Goal: Task Accomplishment & Management: Use online tool/utility

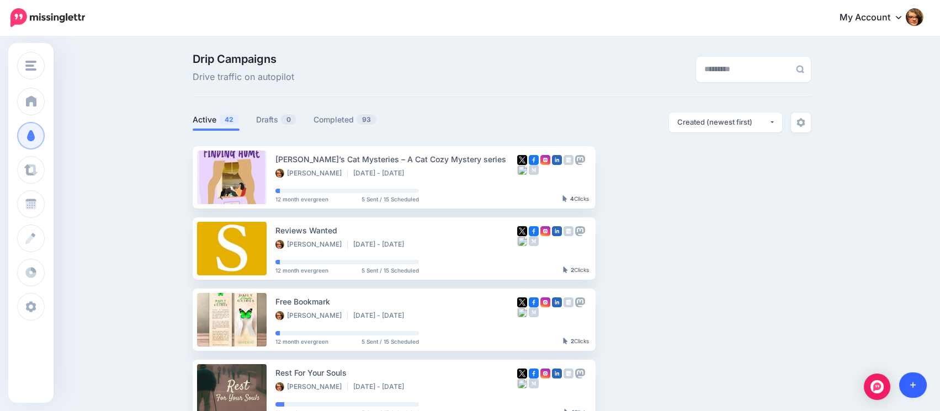
click at [912, 379] on link at bounding box center [913, 385] width 28 height 25
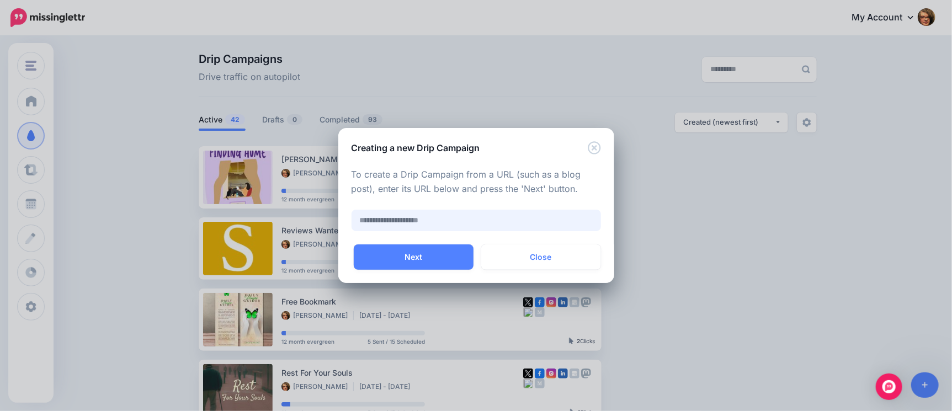
click at [501, 219] on input "text" at bounding box center [476, 221] width 249 height 22
paste input "**********"
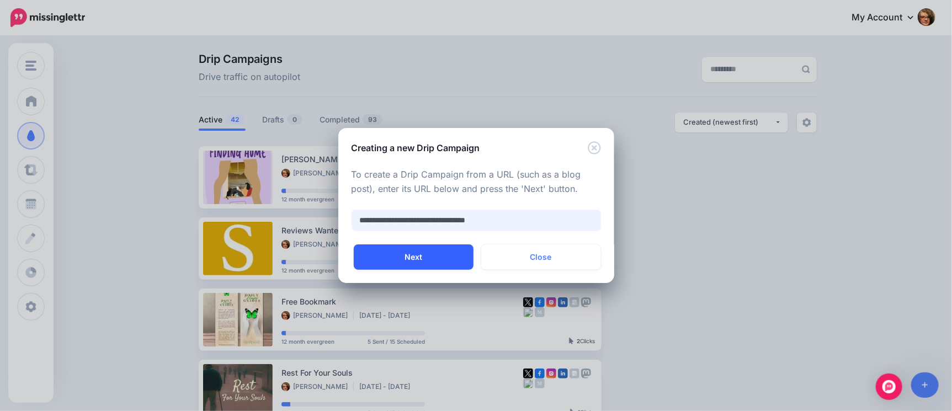
type input "**********"
click at [420, 258] on button "Next" at bounding box center [414, 256] width 120 height 25
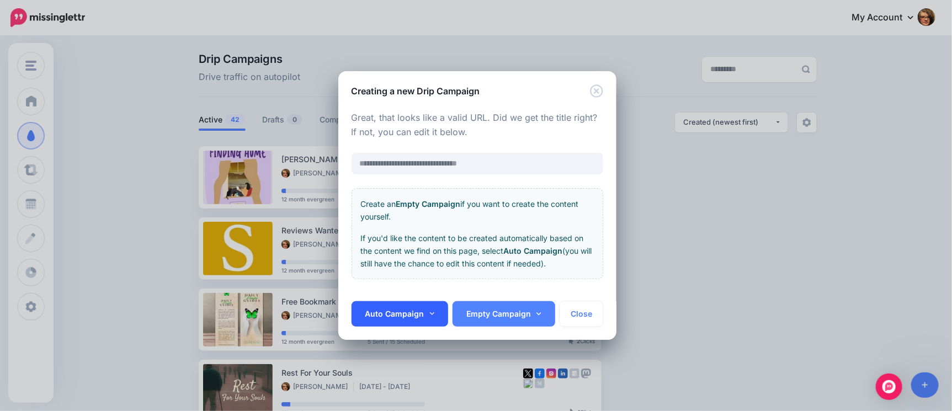
click at [428, 310] on link "Auto Campaign" at bounding box center [400, 313] width 97 height 25
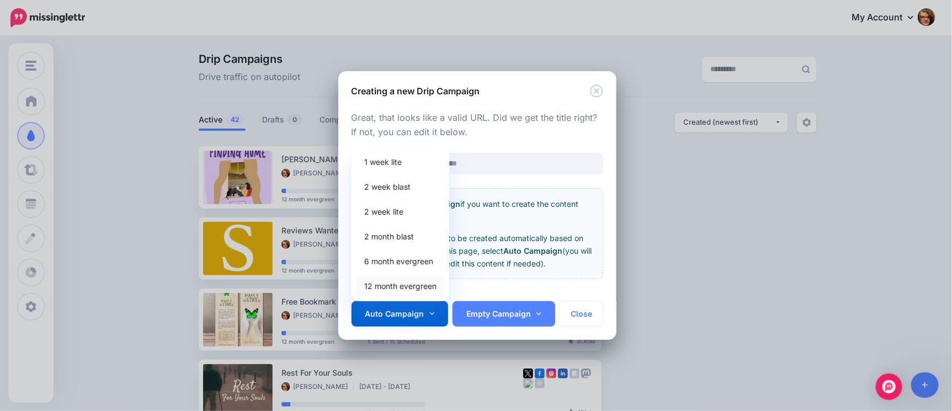
click at [414, 288] on link "12 month evergreen" at bounding box center [400, 286] width 89 height 22
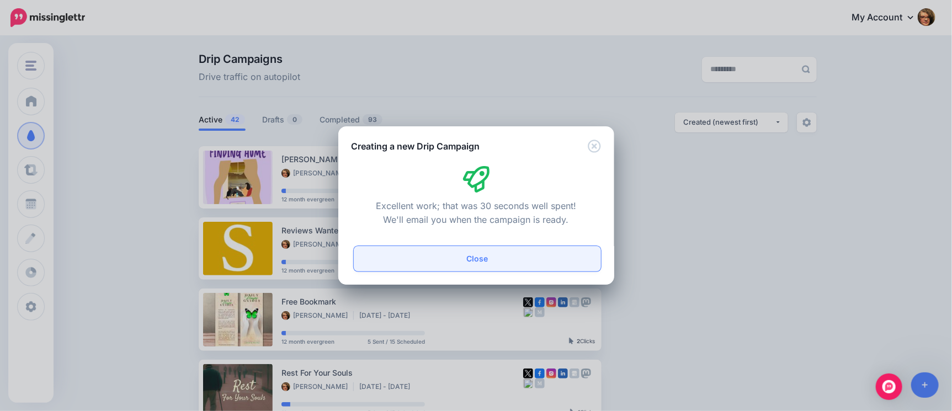
click at [481, 261] on button "Close" at bounding box center [477, 258] width 247 height 25
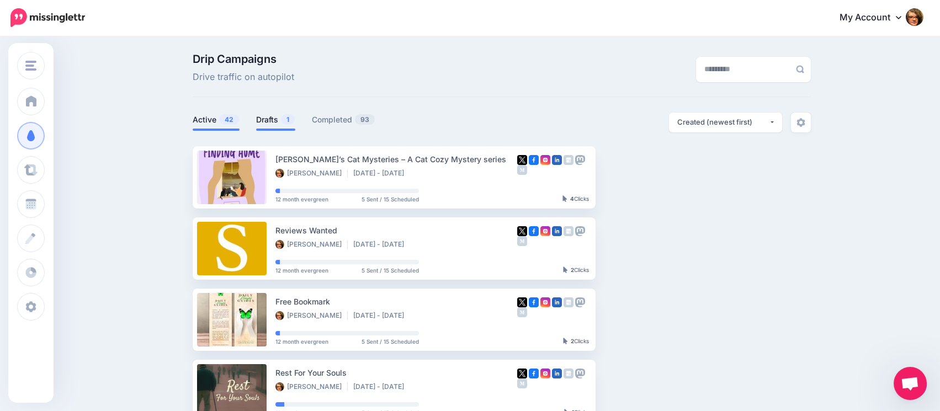
click at [275, 122] on link "Drafts 1" at bounding box center [275, 119] width 39 height 13
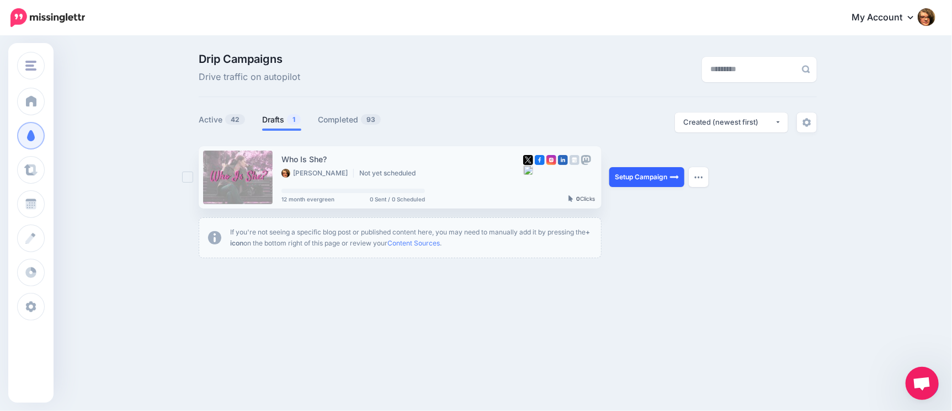
click at [650, 179] on link "Setup Campaign" at bounding box center [646, 177] width 75 height 20
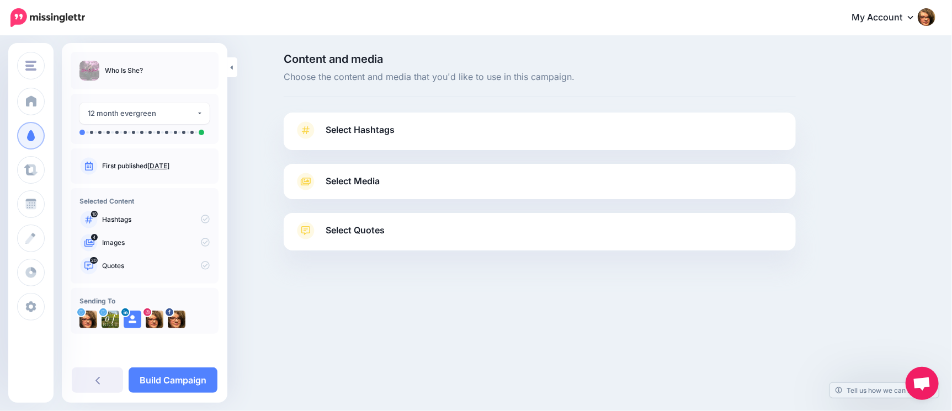
click at [379, 125] on span "Select Hashtags" at bounding box center [360, 130] width 69 height 15
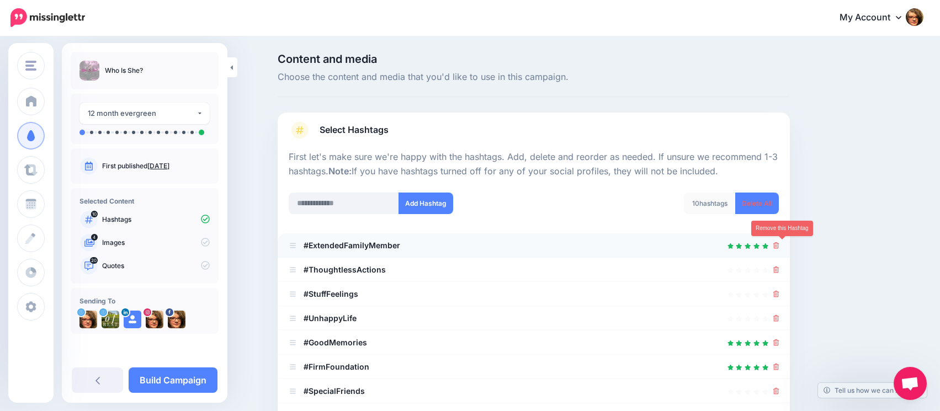
click at [779, 248] on link at bounding box center [776, 245] width 6 height 9
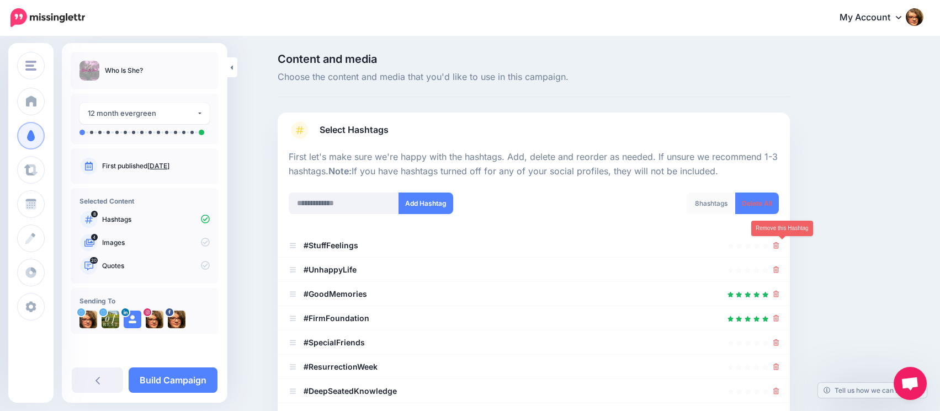
click at [779, 248] on link at bounding box center [776, 245] width 6 height 9
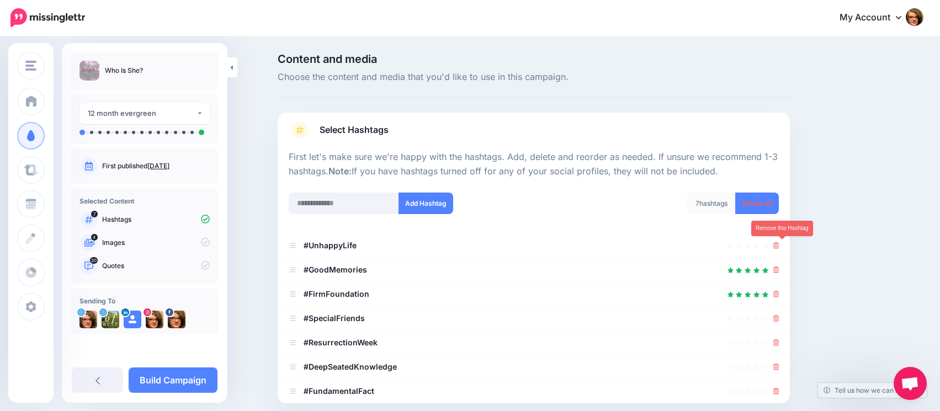
click at [779, 248] on link at bounding box center [776, 245] width 6 height 9
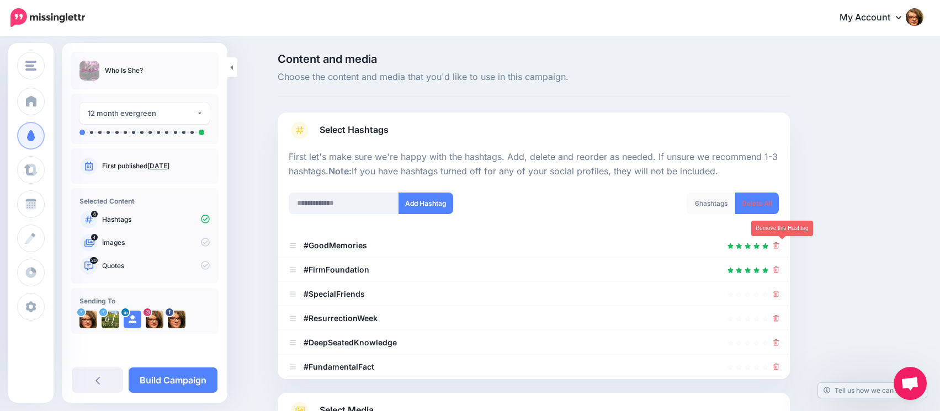
click at [779, 248] on link at bounding box center [776, 245] width 6 height 9
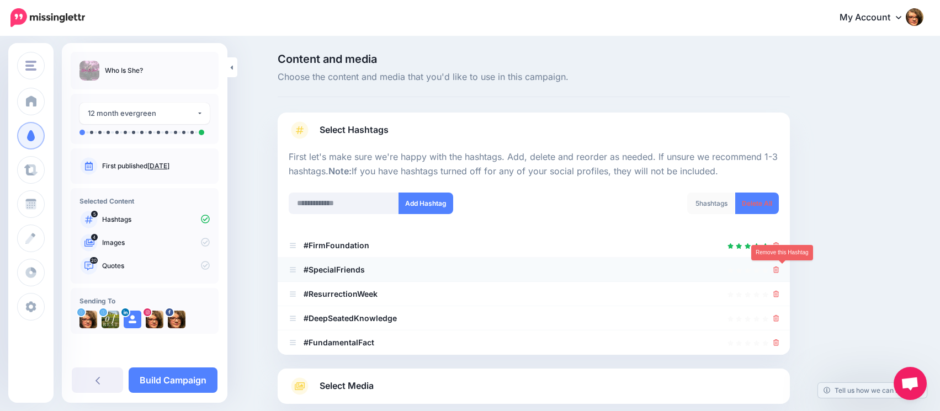
click at [779, 269] on icon at bounding box center [776, 270] width 6 height 7
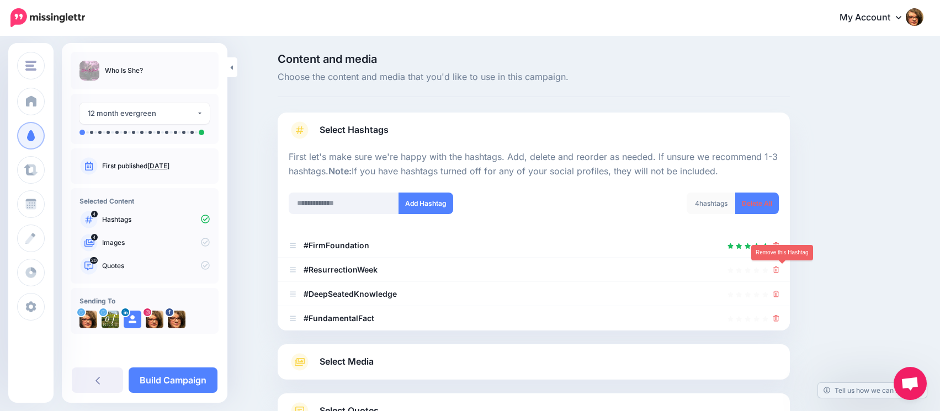
click at [779, 269] on icon at bounding box center [776, 270] width 6 height 7
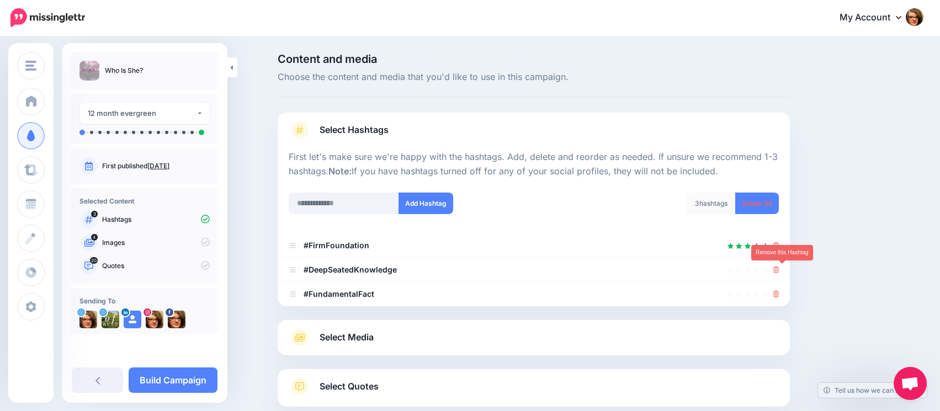
click at [779, 269] on icon at bounding box center [776, 270] width 6 height 7
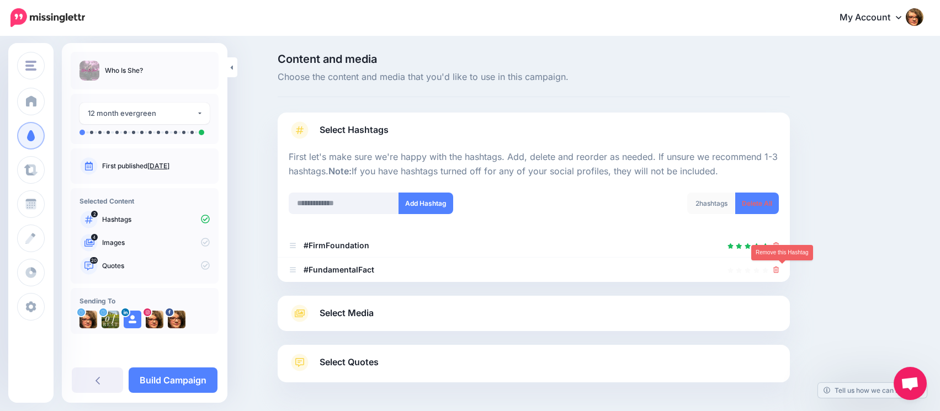
click at [779, 269] on icon at bounding box center [776, 270] width 6 height 7
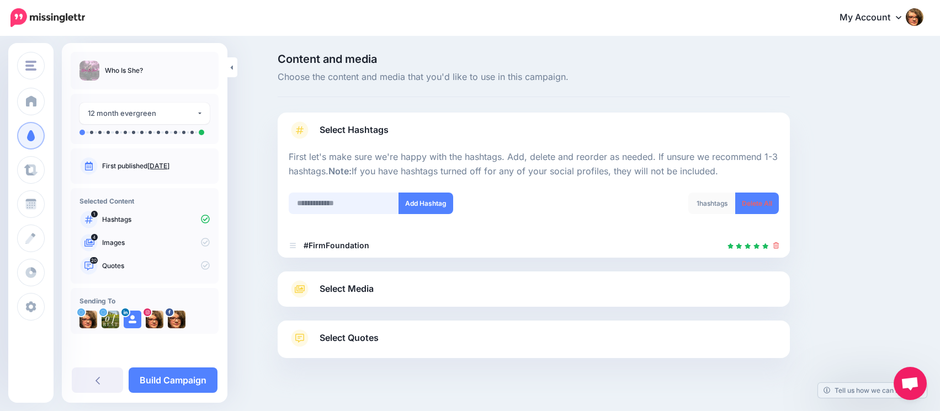
click at [346, 209] on input "text" at bounding box center [344, 204] width 110 height 22
click at [364, 286] on span "Select Media" at bounding box center [347, 288] width 54 height 15
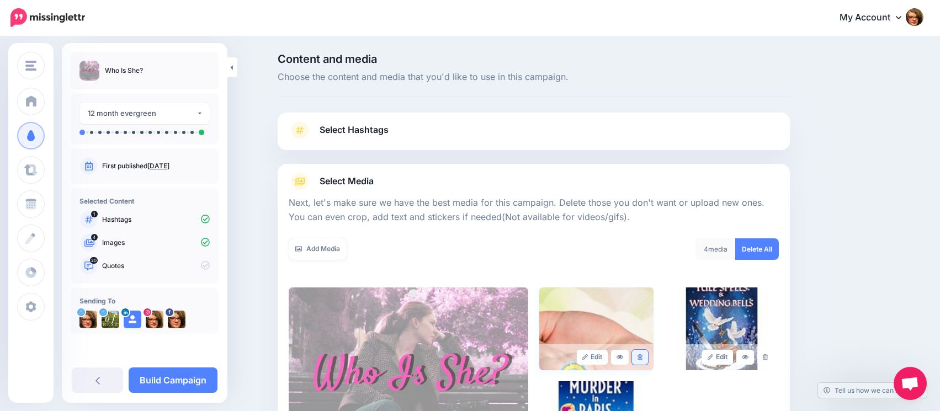
click at [642, 356] on icon at bounding box center [639, 357] width 5 height 6
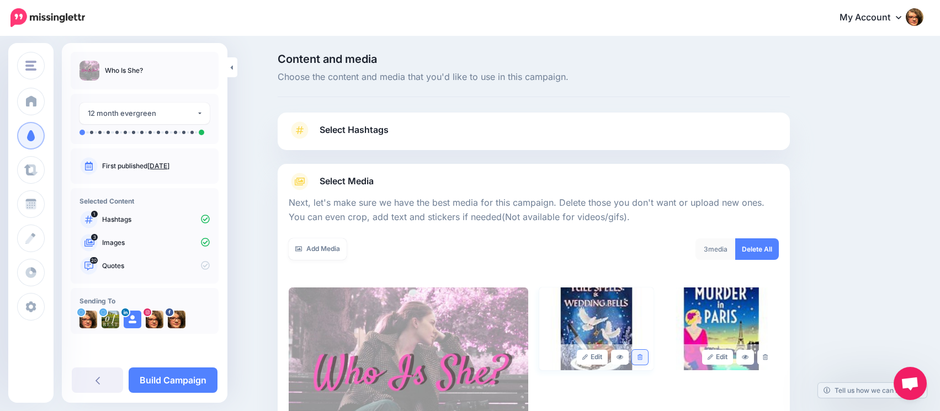
click at [642, 355] on icon at bounding box center [639, 357] width 5 height 6
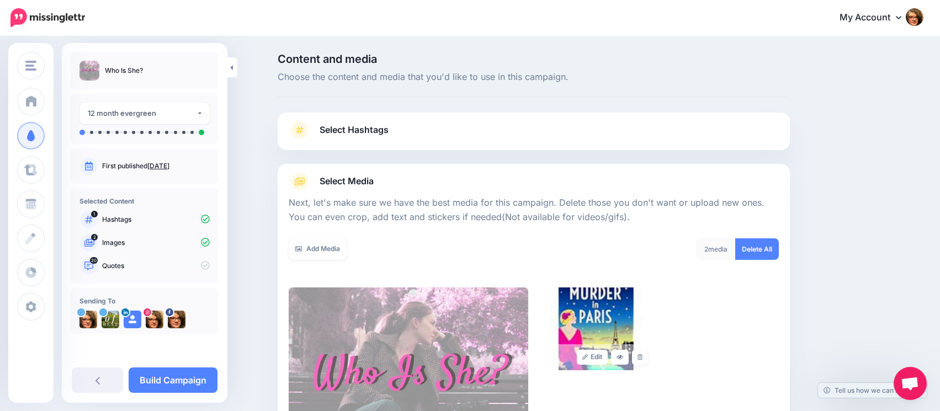
click at [642, 355] on icon at bounding box center [639, 357] width 5 height 6
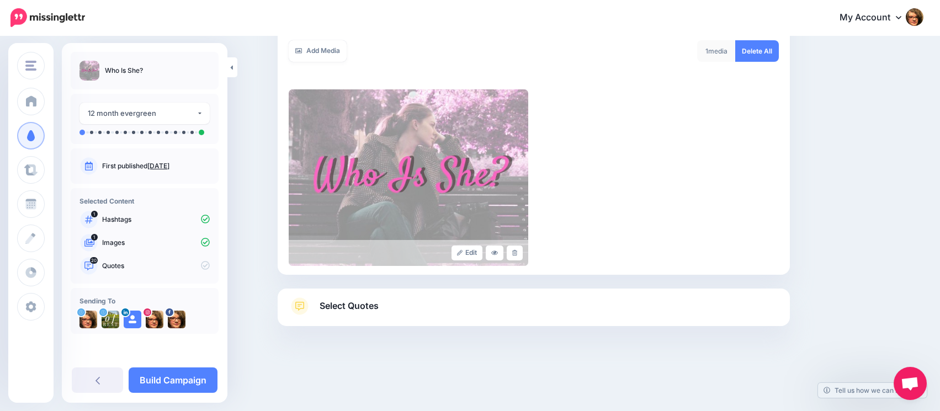
scroll to position [199, 0]
click at [386, 304] on link "Select Quotes" at bounding box center [534, 310] width 490 height 29
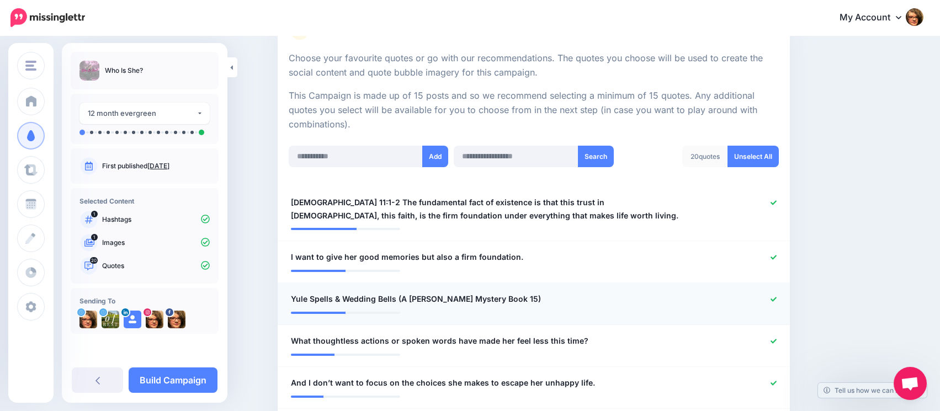
click at [776, 300] on icon at bounding box center [773, 299] width 6 height 6
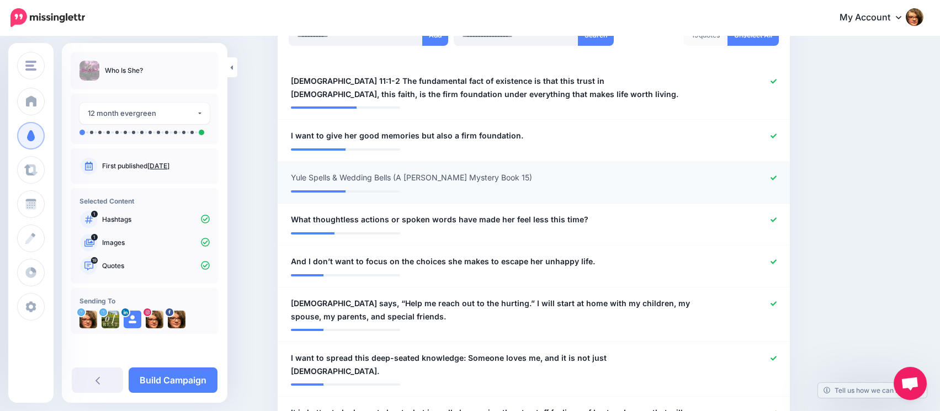
scroll to position [326, 0]
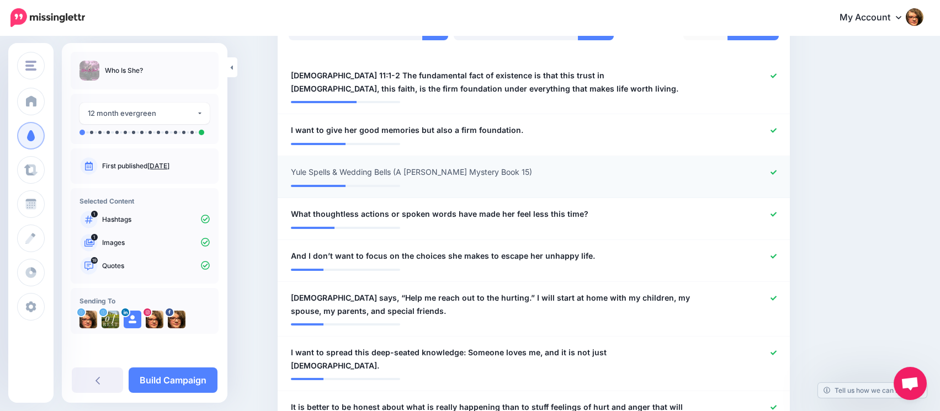
click at [776, 170] on icon at bounding box center [773, 172] width 6 height 4
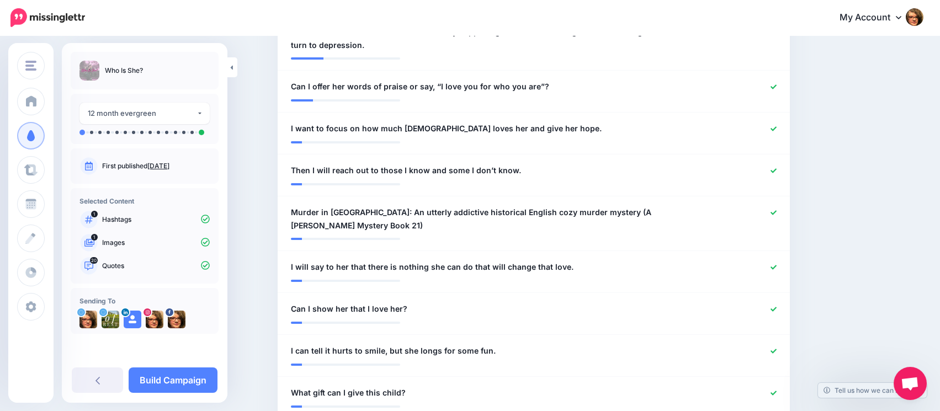
scroll to position [710, 0]
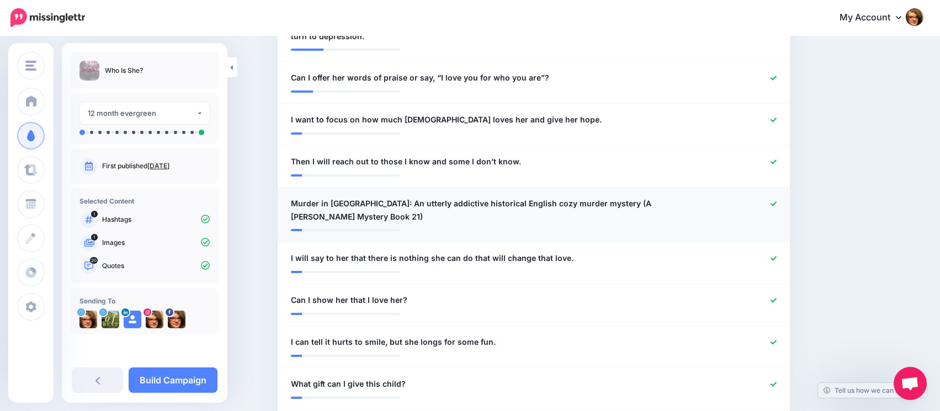
click at [776, 201] on icon at bounding box center [773, 204] width 6 height 6
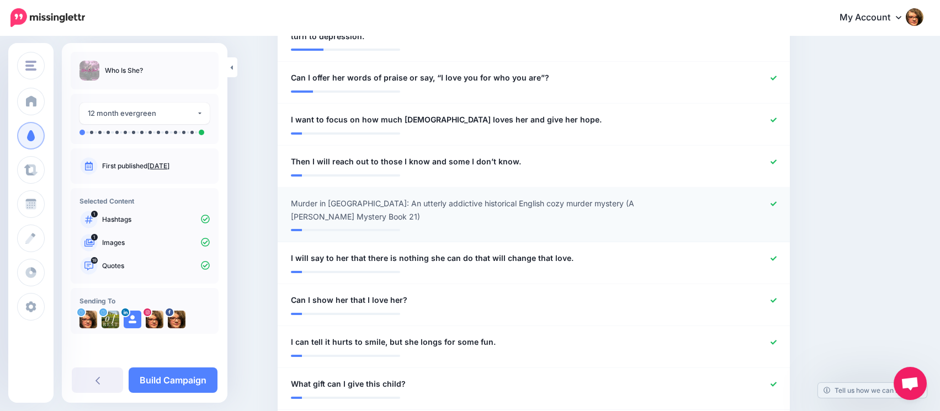
click at [776, 201] on icon at bounding box center [773, 204] width 6 height 6
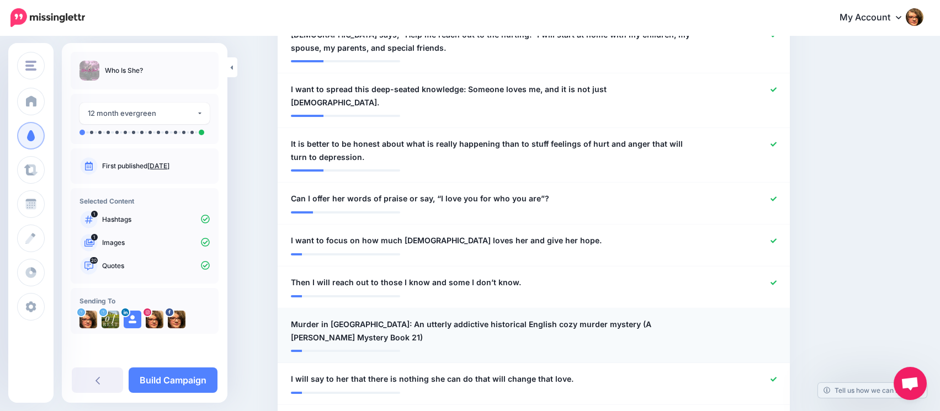
scroll to position [577, 0]
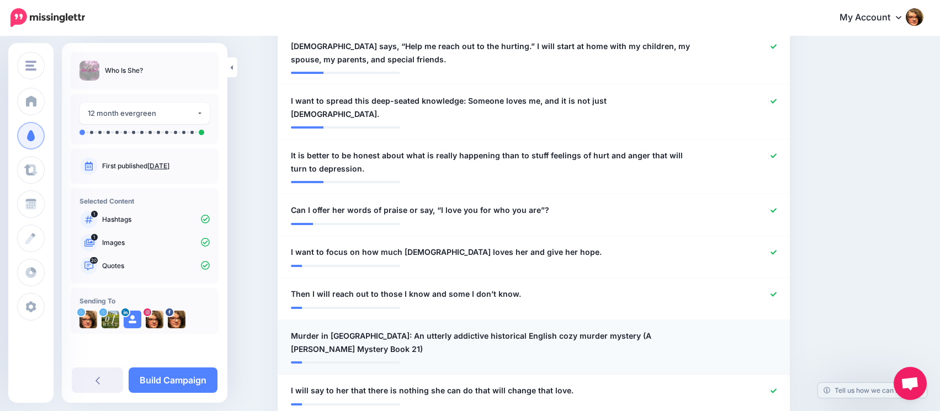
click at [612, 329] on span "Murder in Paris: An utterly addictive historical English cozy murder mystery (A…" at bounding box center [492, 342] width 402 height 26
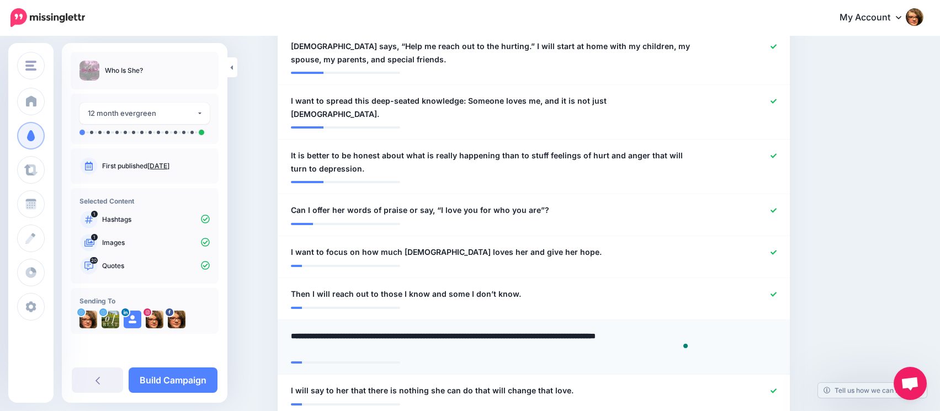
click at [633, 329] on textarea "**********" at bounding box center [492, 342] width 402 height 26
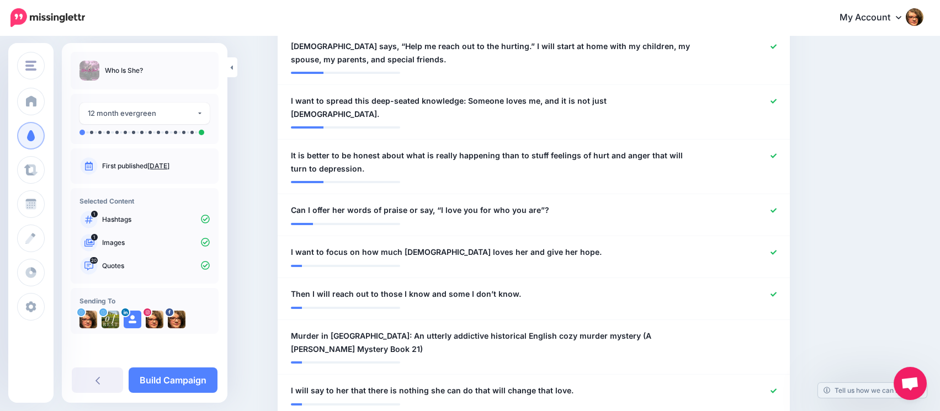
click at [784, 329] on div at bounding box center [743, 342] width 84 height 26
click at [775, 340] on div at bounding box center [743, 342] width 84 height 26
click at [661, 329] on span "Murder in Paris: An utterly addictive historical English cozy murder mystery (A…" at bounding box center [492, 342] width 402 height 26
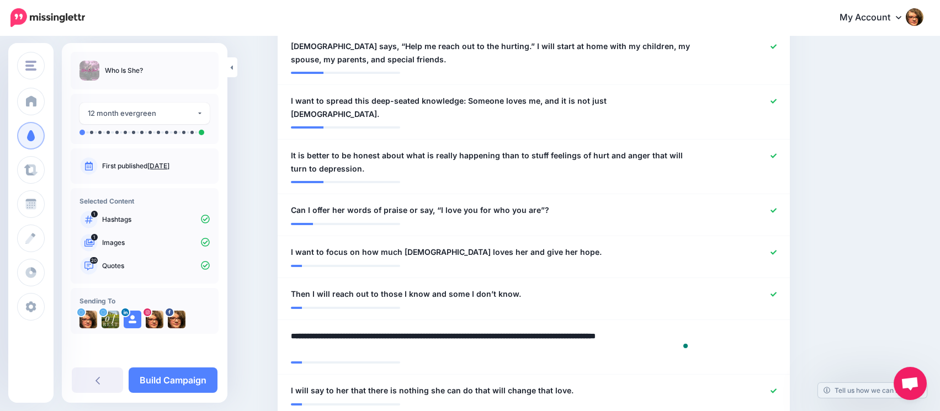
click at [661, 329] on textarea "**********" at bounding box center [492, 342] width 402 height 26
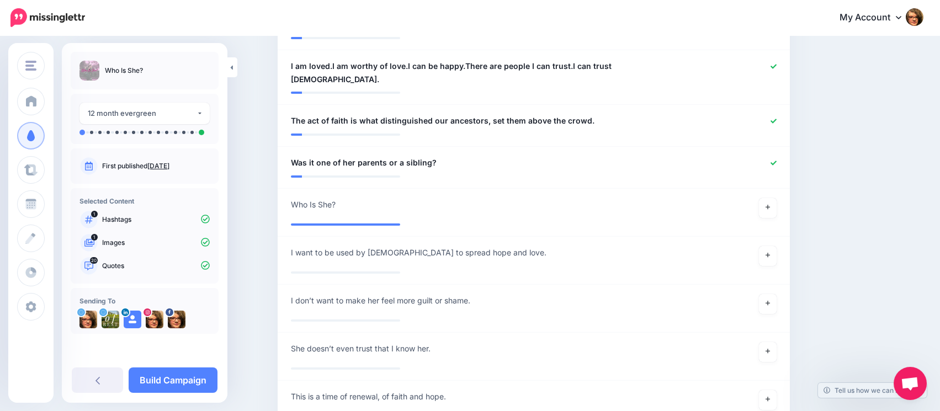
scroll to position [1120, 0]
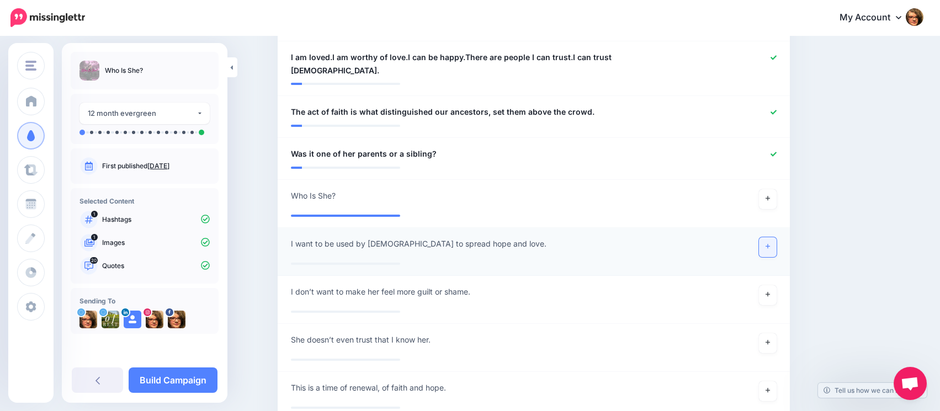
click at [770, 237] on link at bounding box center [768, 247] width 18 height 20
click at [770, 387] on icon at bounding box center [767, 390] width 4 height 6
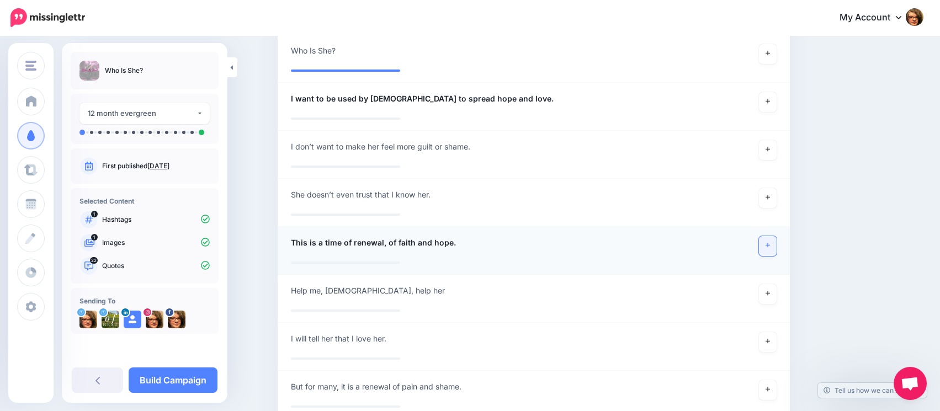
scroll to position [1268, 0]
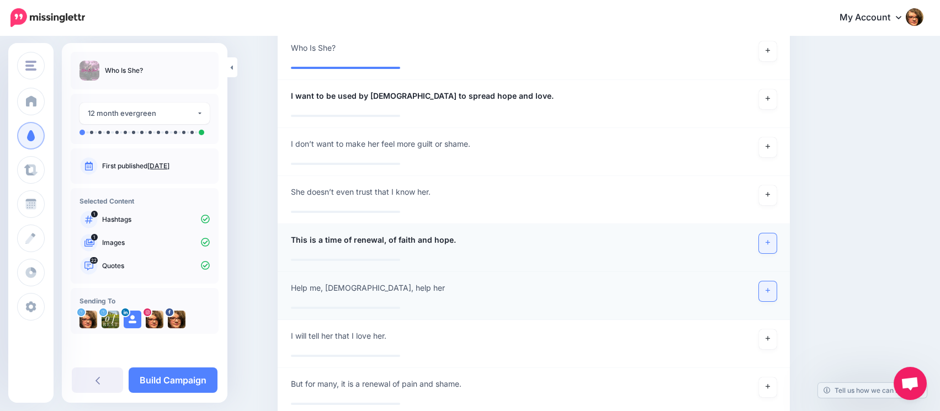
click at [770, 288] on icon at bounding box center [767, 291] width 4 height 6
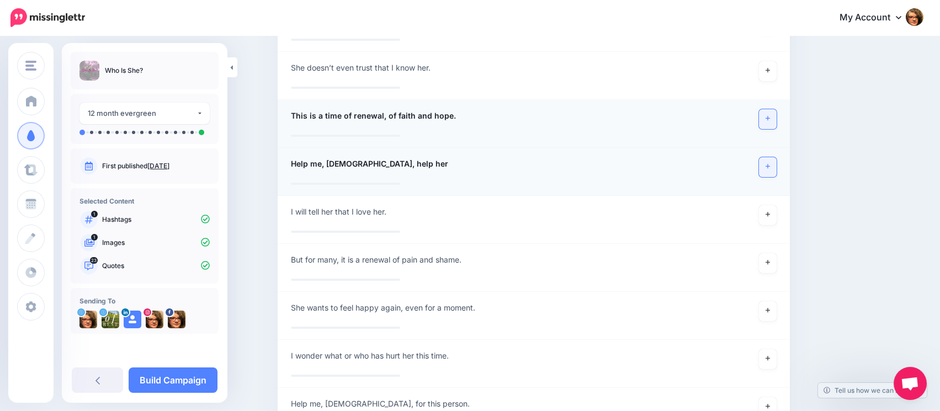
scroll to position [1398, 0]
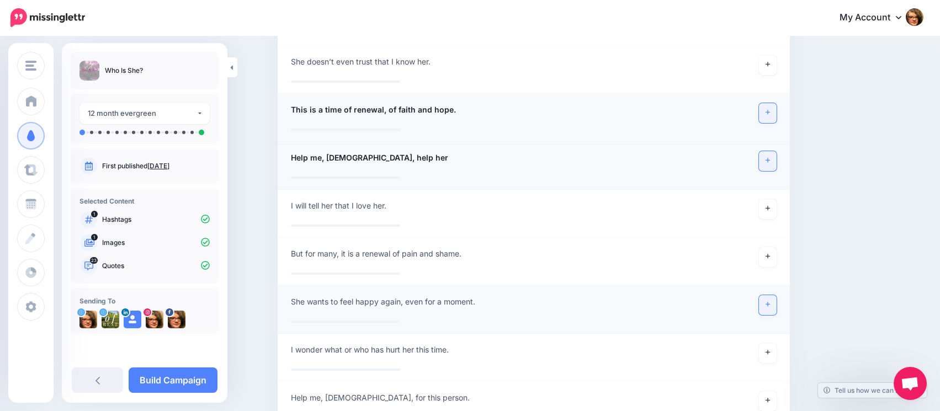
click at [770, 302] on icon at bounding box center [767, 304] width 4 height 4
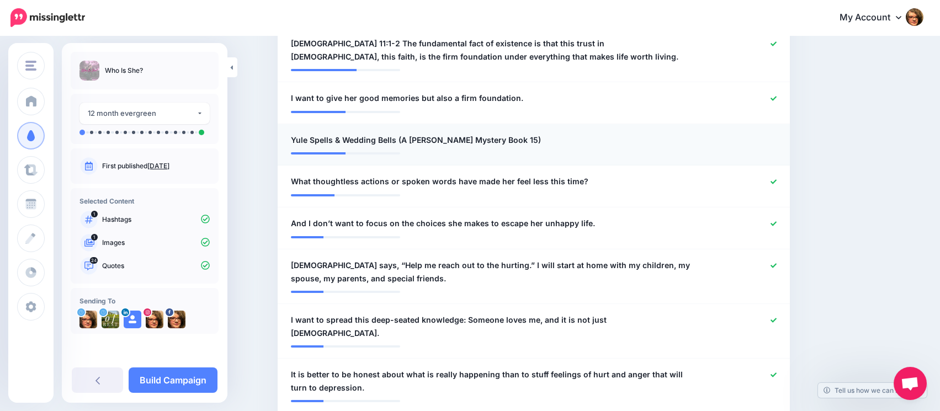
scroll to position [364, 0]
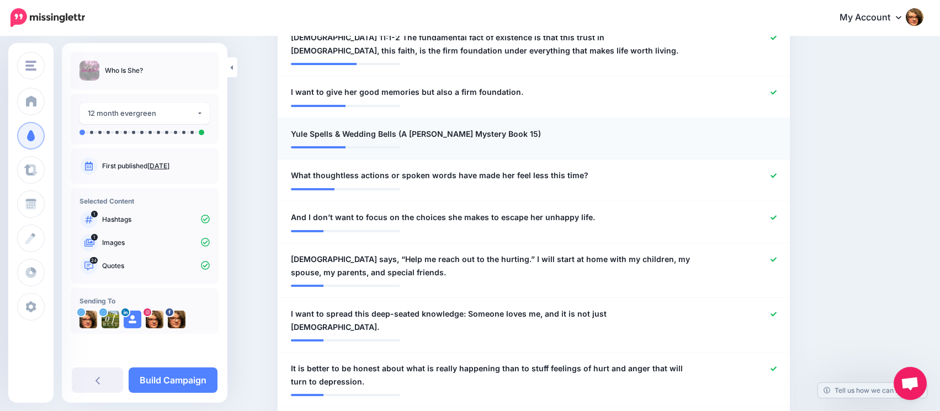
click at [776, 142] on div at bounding box center [534, 144] width 486 height 6
click at [778, 136] on div at bounding box center [743, 133] width 84 height 13
click at [497, 131] on span "Yule Spells & Wedding Bells (A Kara Hilder Mystery Book 15)" at bounding box center [416, 133] width 250 height 13
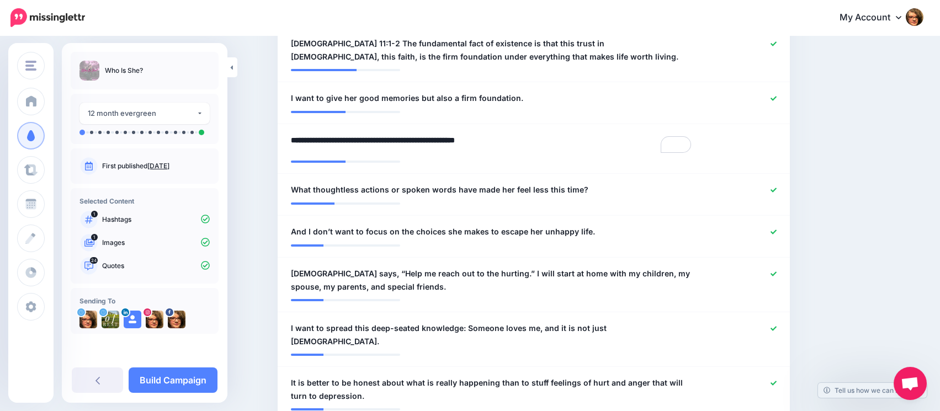
scroll to position [367, 0]
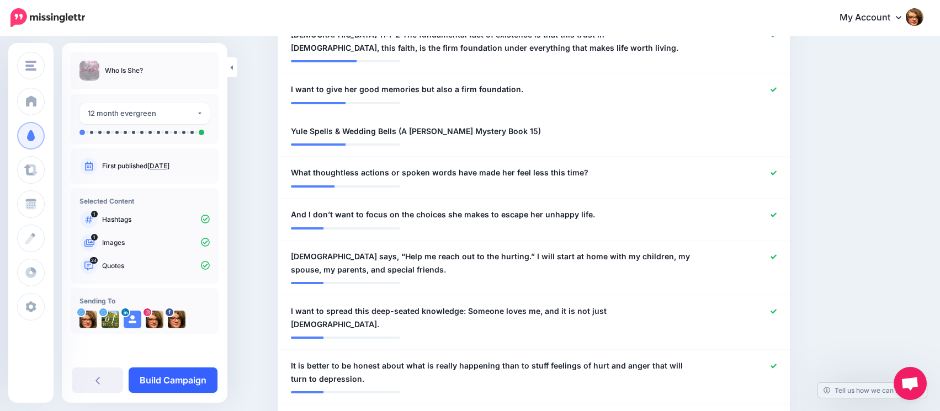
click at [184, 384] on link "Build Campaign" at bounding box center [173, 380] width 89 height 25
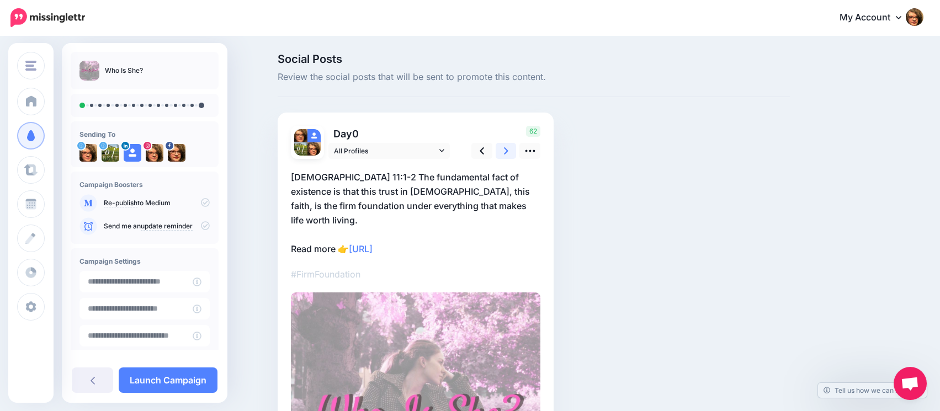
click at [508, 150] on icon at bounding box center [506, 151] width 4 height 12
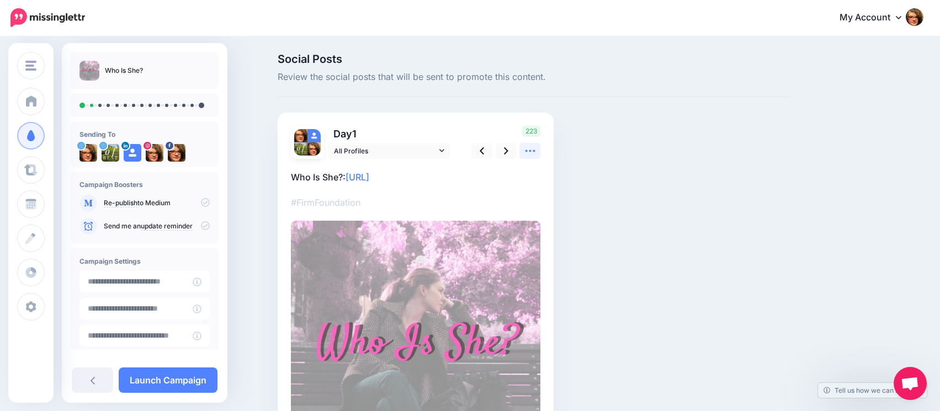
click at [536, 154] on icon at bounding box center [530, 151] width 12 height 12
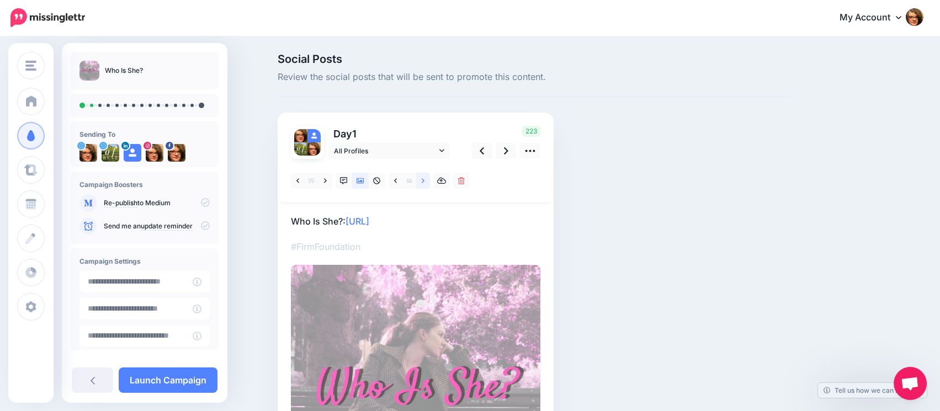
click at [424, 184] on icon at bounding box center [423, 181] width 3 height 8
click at [327, 183] on icon at bounding box center [325, 181] width 3 height 8
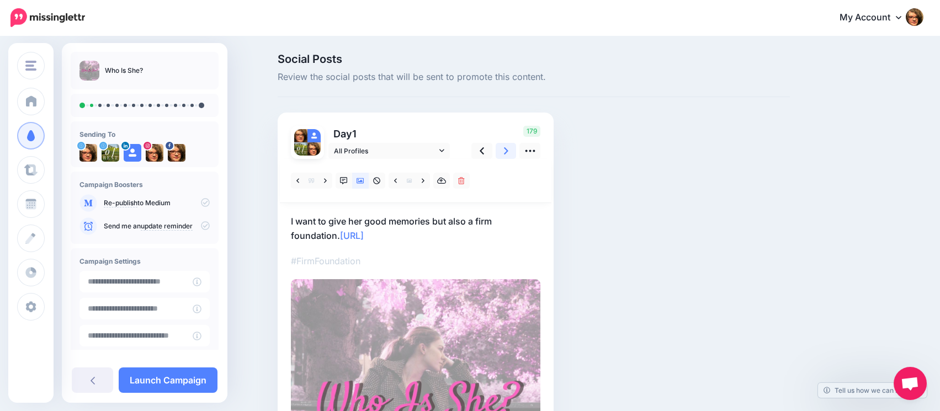
click at [508, 150] on icon at bounding box center [506, 151] width 4 height 12
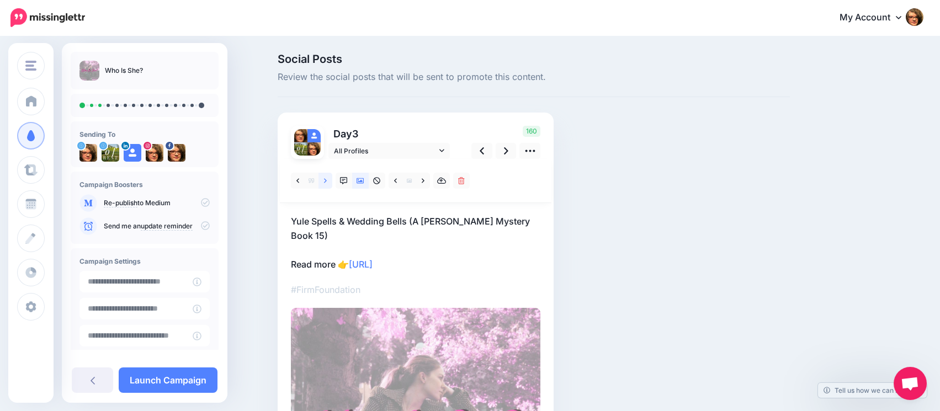
click at [327, 182] on icon at bounding box center [325, 181] width 3 height 8
click at [508, 153] on icon at bounding box center [506, 150] width 4 height 7
click at [327, 182] on icon at bounding box center [325, 181] width 3 height 8
click at [508, 155] on icon at bounding box center [506, 151] width 4 height 12
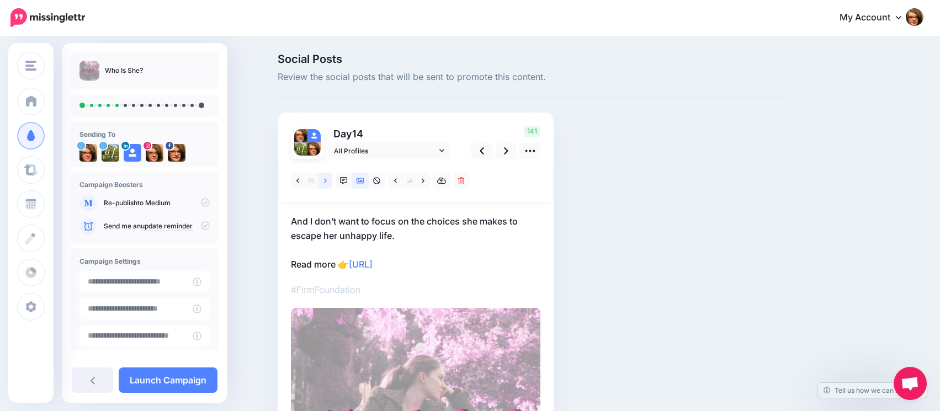
click at [327, 183] on icon at bounding box center [325, 181] width 3 height 8
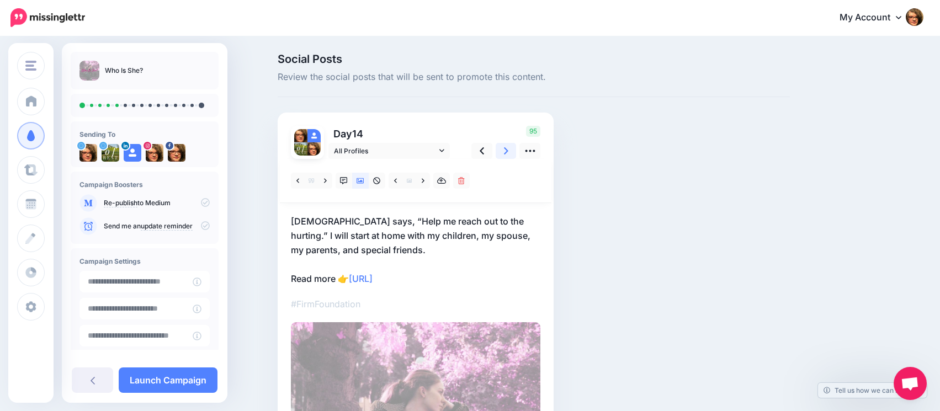
click at [508, 151] on icon at bounding box center [506, 151] width 4 height 12
click at [484, 150] on icon at bounding box center [482, 150] width 4 height 7
click at [509, 149] on link at bounding box center [506, 151] width 21 height 16
click at [327, 183] on icon at bounding box center [325, 181] width 3 height 8
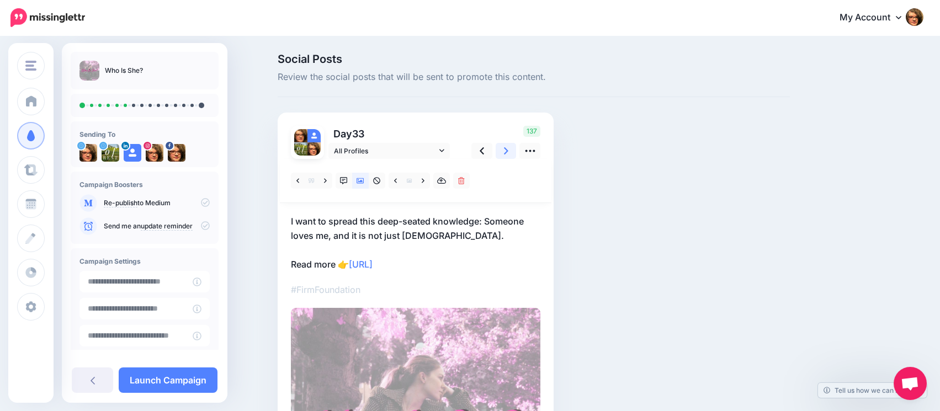
click at [508, 151] on icon at bounding box center [506, 151] width 4 height 12
click at [332, 180] on link at bounding box center [325, 181] width 14 height 16
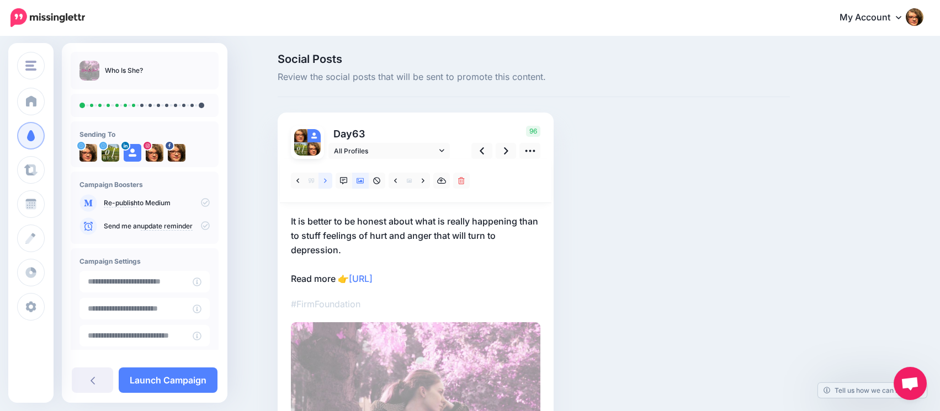
click at [332, 180] on link at bounding box center [325, 181] width 14 height 16
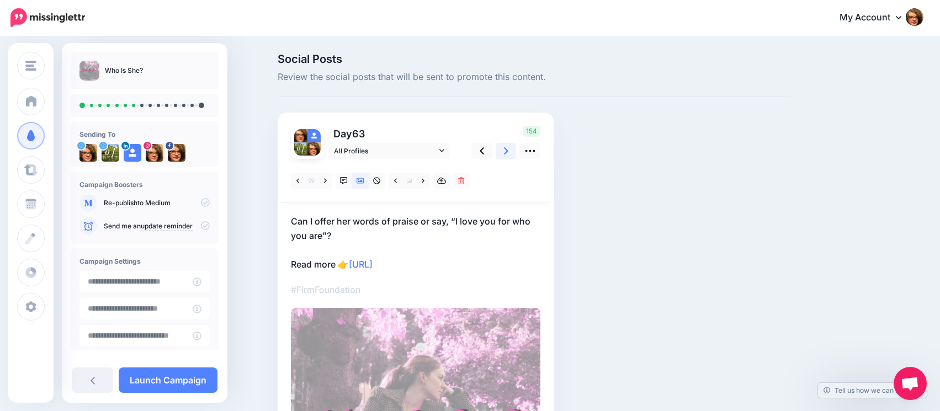
click at [508, 150] on icon at bounding box center [506, 150] width 4 height 7
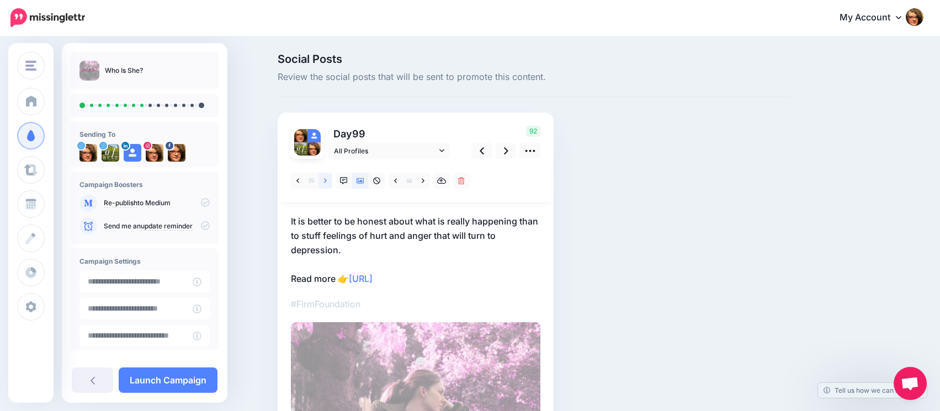
click at [327, 184] on icon at bounding box center [325, 181] width 3 height 8
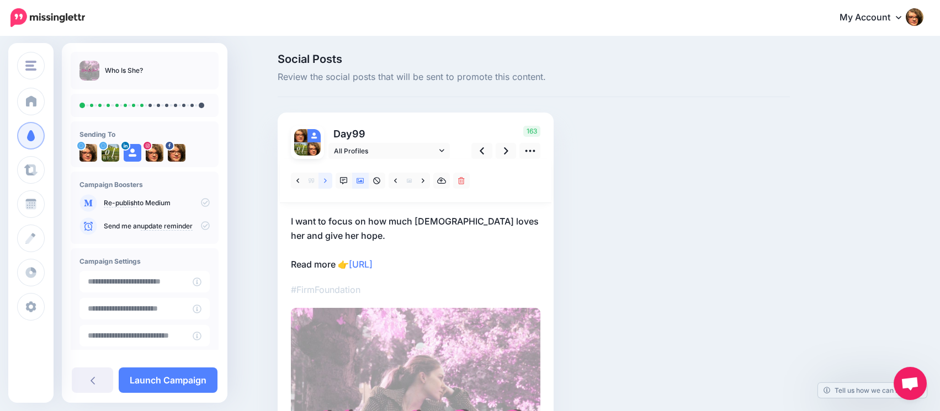
click at [327, 184] on icon at bounding box center [325, 181] width 3 height 8
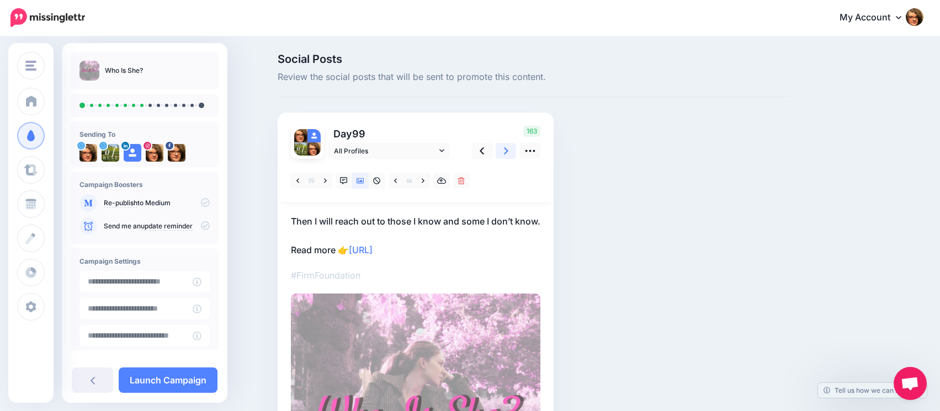
click at [507, 150] on link at bounding box center [506, 151] width 21 height 16
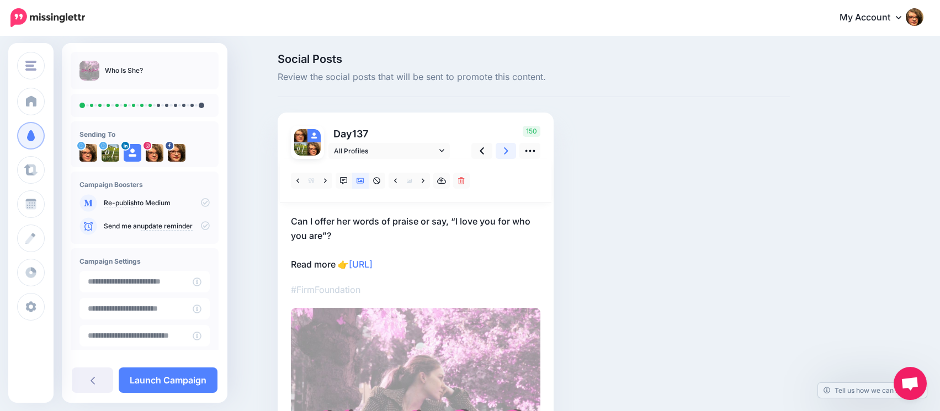
click at [507, 150] on link at bounding box center [506, 151] width 21 height 16
click at [327, 181] on icon at bounding box center [325, 180] width 3 height 4
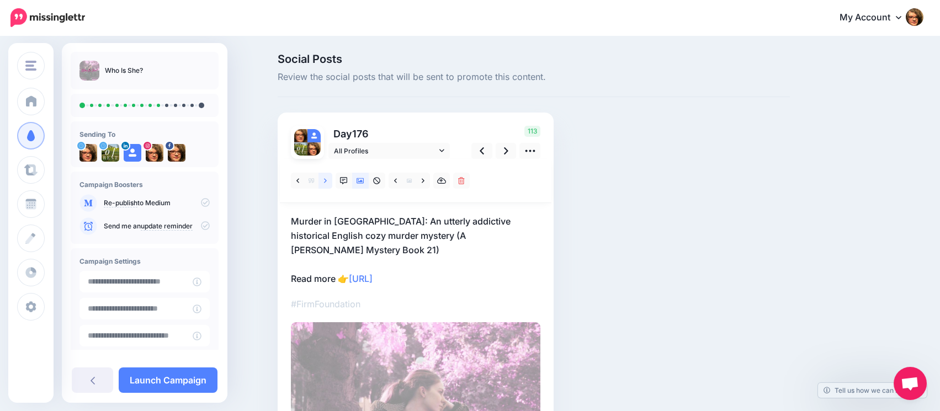
click at [327, 181] on icon at bounding box center [325, 180] width 3 height 4
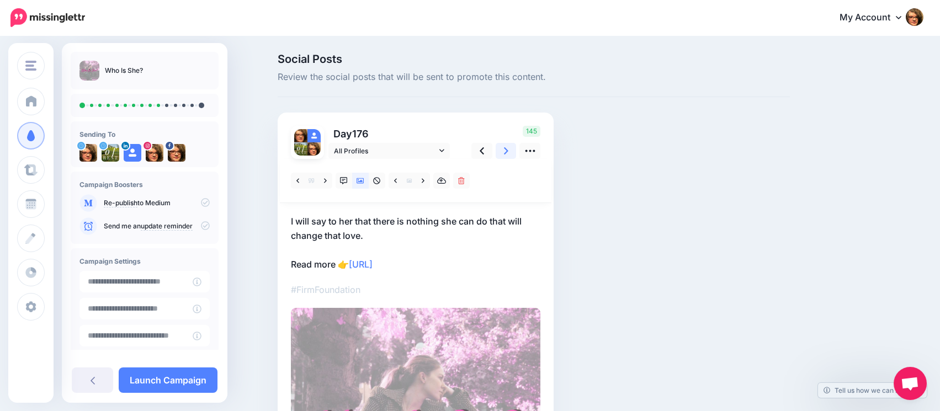
click at [508, 155] on icon at bounding box center [506, 151] width 4 height 12
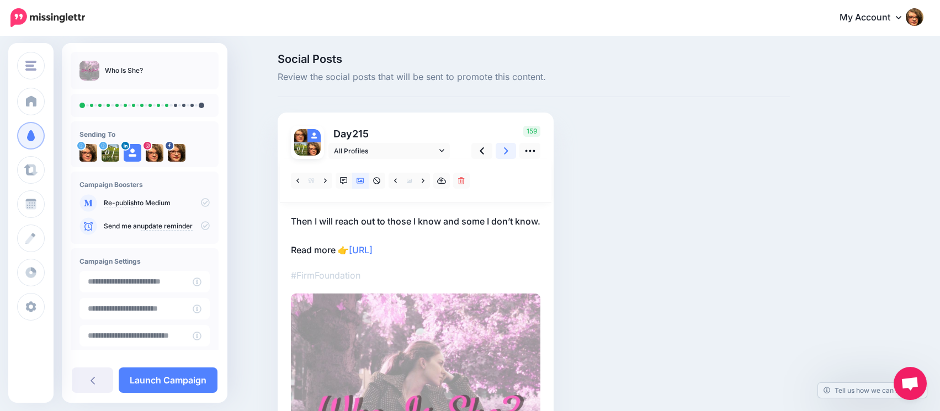
click at [508, 152] on icon at bounding box center [506, 150] width 4 height 7
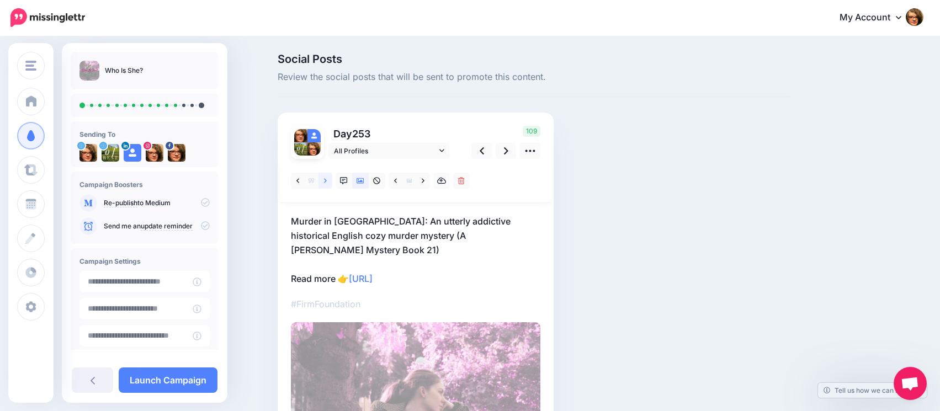
click at [327, 184] on icon at bounding box center [325, 181] width 3 height 8
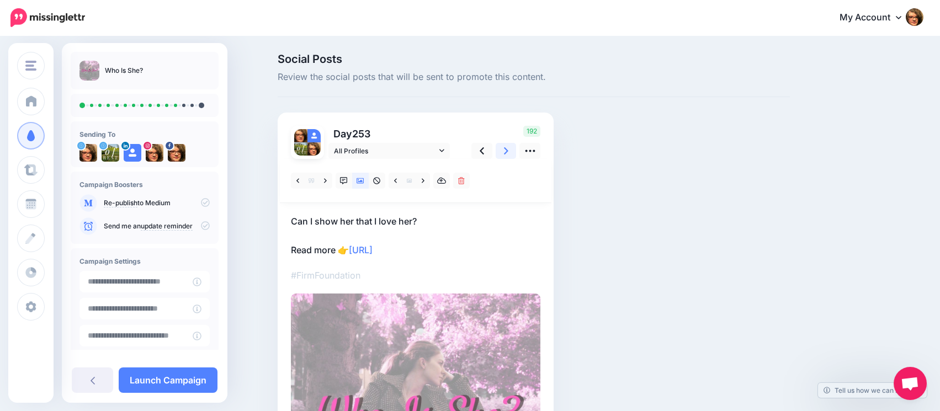
click at [508, 155] on icon at bounding box center [506, 151] width 4 height 12
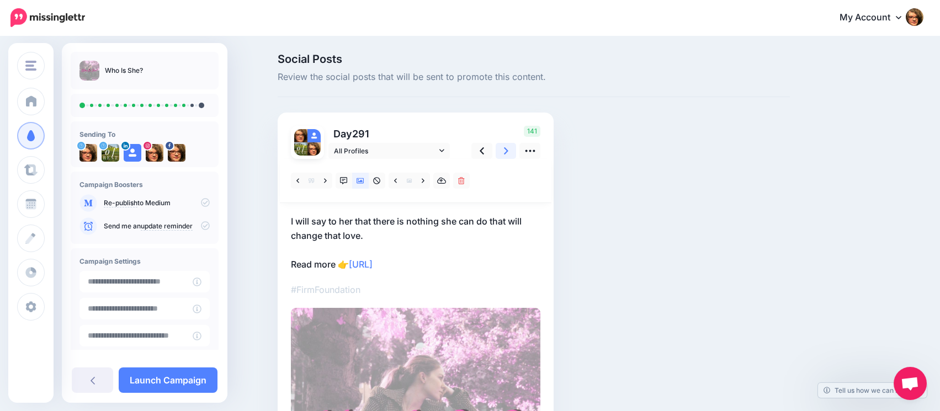
click at [508, 152] on icon at bounding box center [506, 151] width 4 height 12
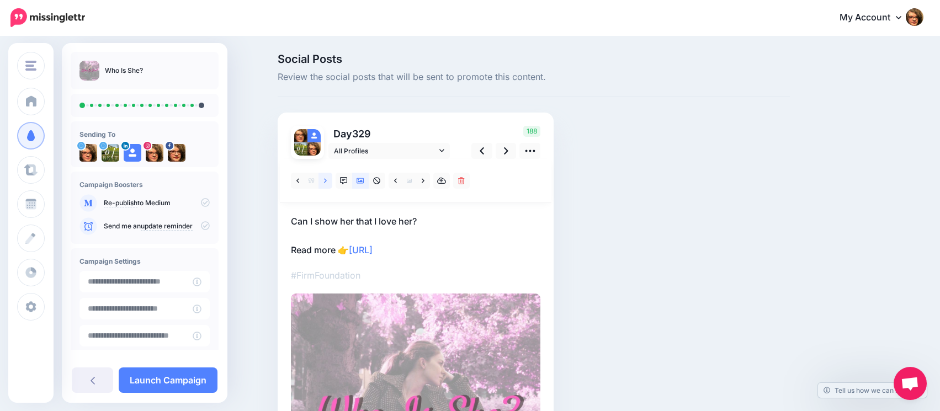
click at [330, 184] on link at bounding box center [325, 181] width 14 height 16
click at [515, 149] on link at bounding box center [506, 151] width 21 height 16
click at [327, 179] on icon at bounding box center [325, 181] width 3 height 8
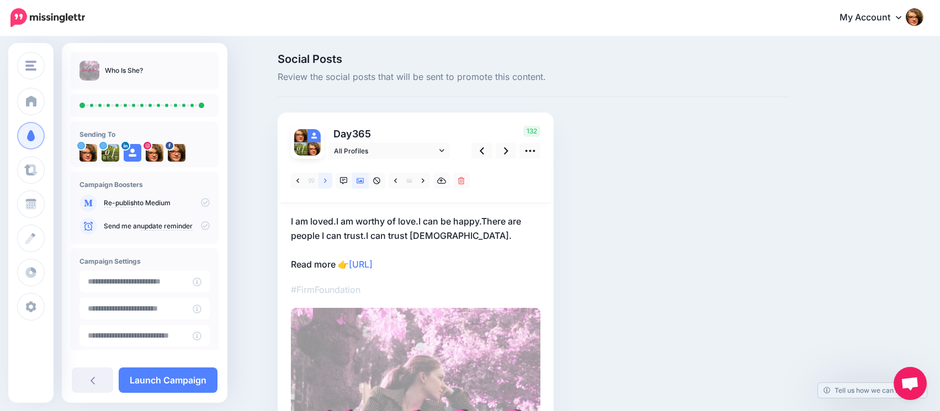
click at [327, 179] on icon at bounding box center [325, 181] width 3 height 8
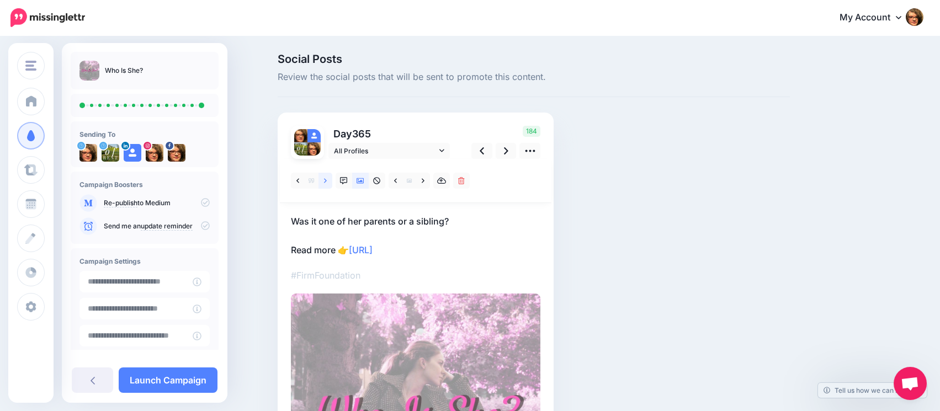
click at [327, 179] on icon at bounding box center [325, 181] width 3 height 8
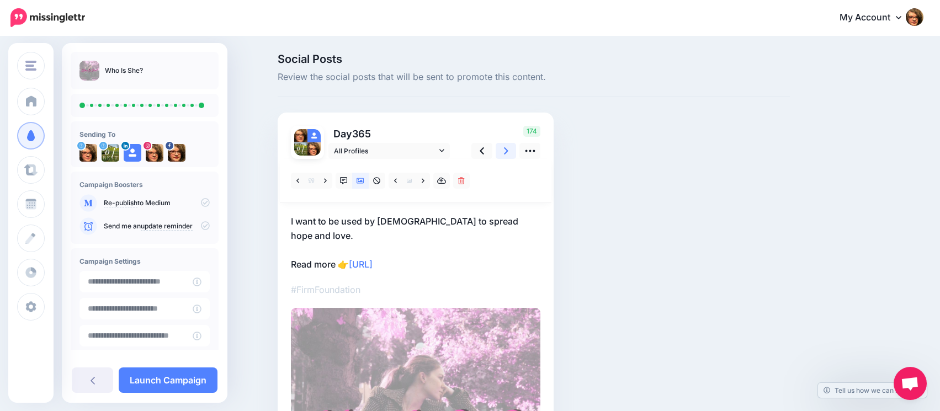
click at [508, 152] on icon at bounding box center [506, 150] width 4 height 7
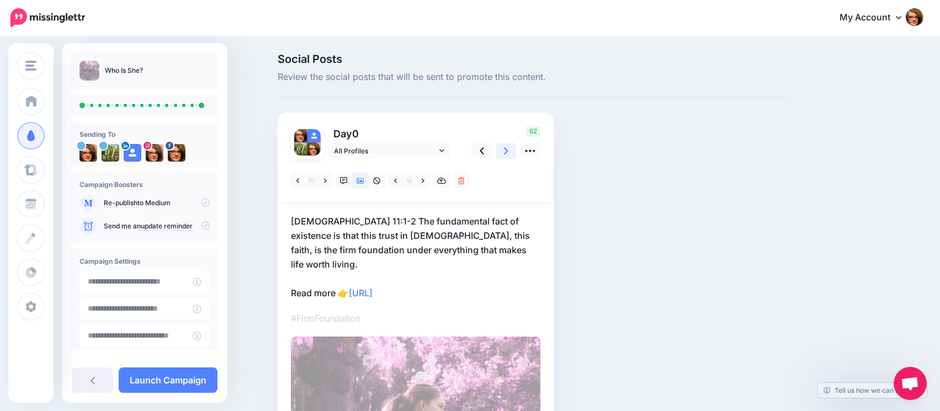
click at [508, 152] on icon at bounding box center [506, 150] width 4 height 7
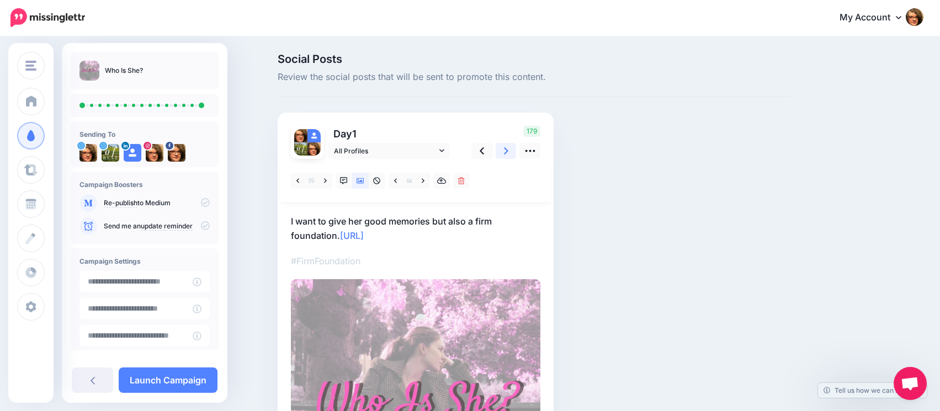
click at [508, 152] on icon at bounding box center [506, 150] width 4 height 7
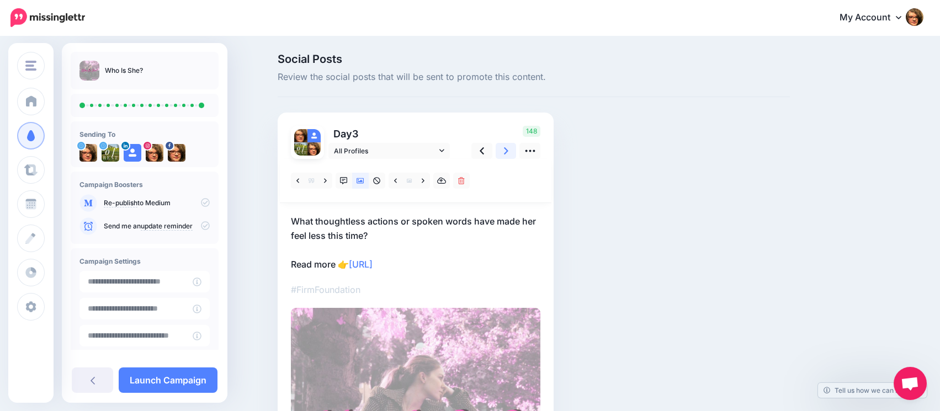
click at [508, 152] on icon at bounding box center [506, 150] width 4 height 7
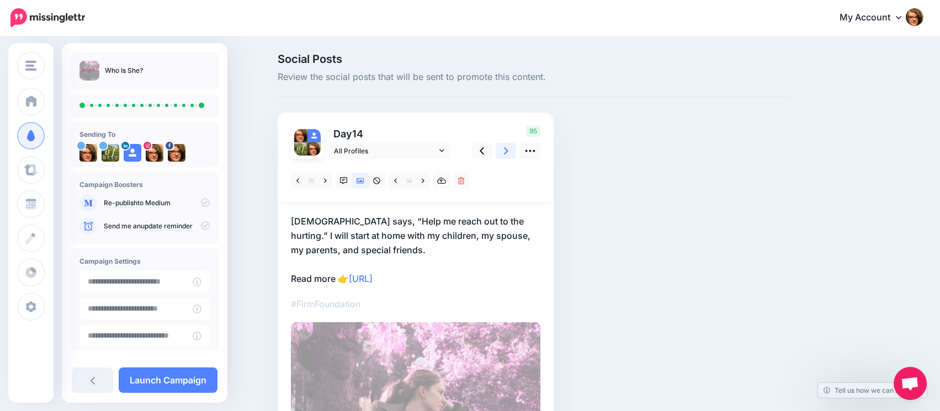
click at [508, 152] on icon at bounding box center [506, 150] width 4 height 7
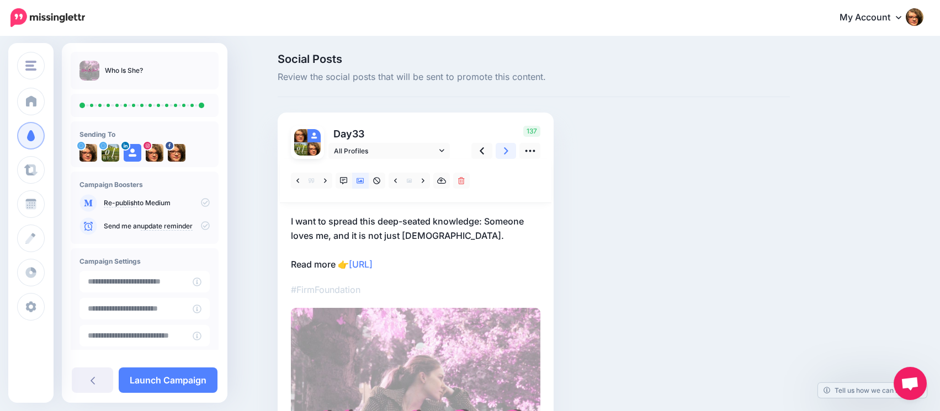
click at [508, 152] on icon at bounding box center [506, 150] width 4 height 7
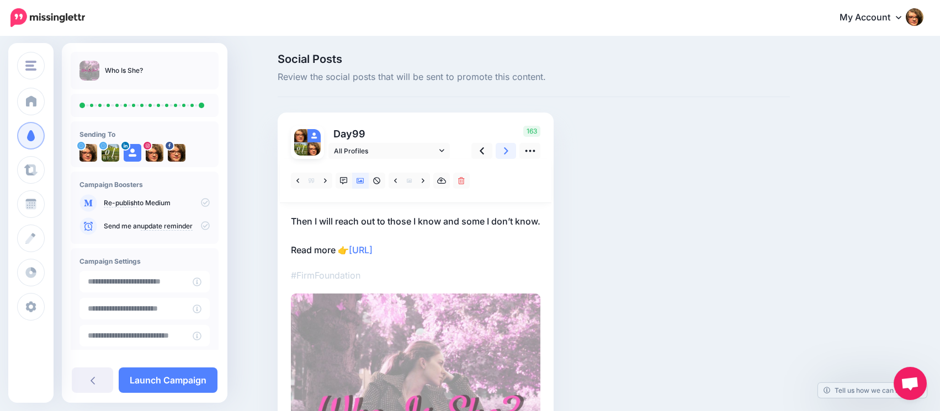
click at [508, 152] on icon at bounding box center [506, 150] width 4 height 7
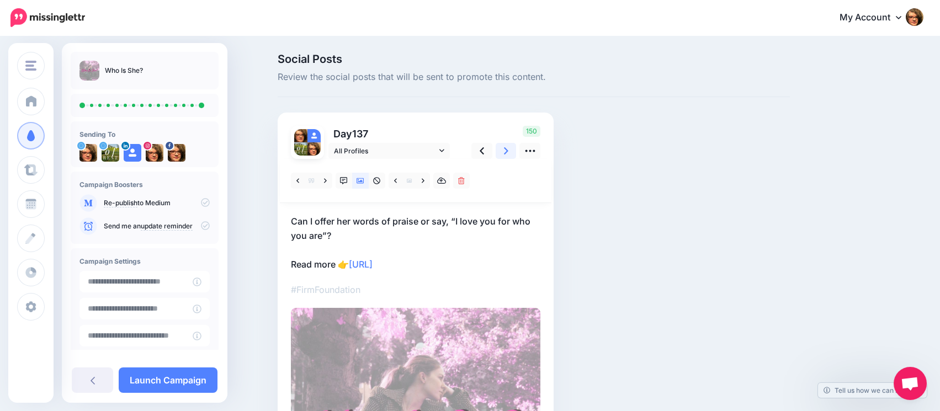
click at [508, 152] on icon at bounding box center [506, 150] width 4 height 7
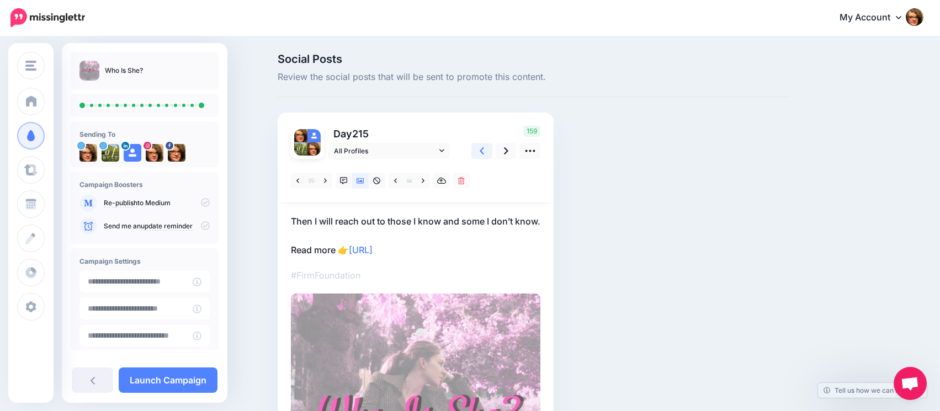
click at [492, 152] on link at bounding box center [481, 151] width 21 height 16
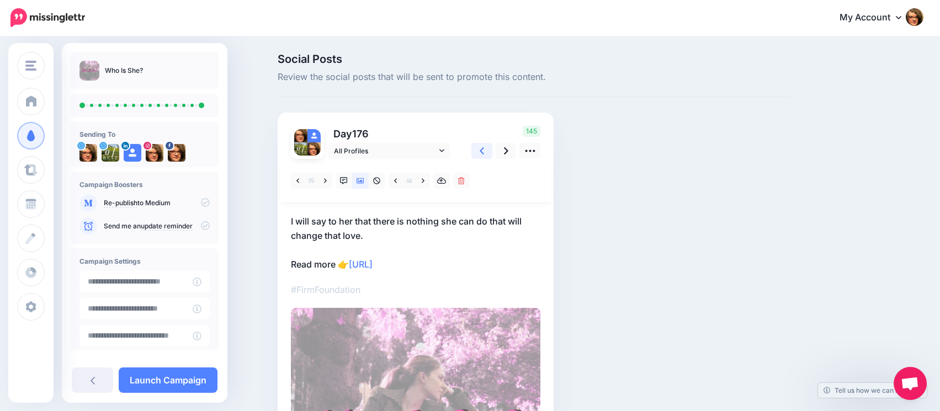
click at [492, 152] on link at bounding box center [481, 151] width 21 height 16
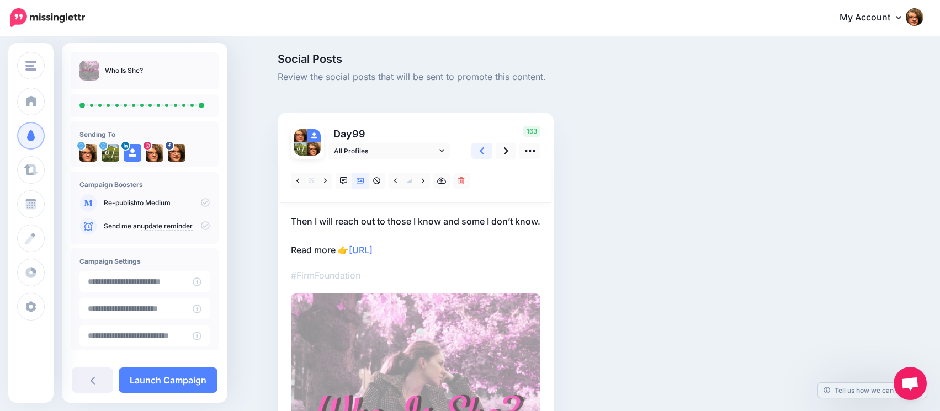
click at [492, 152] on link at bounding box center [481, 151] width 21 height 16
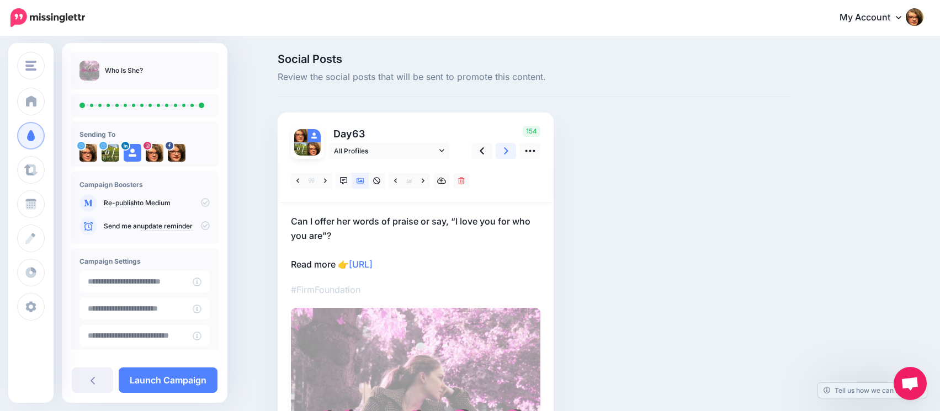
click at [508, 152] on icon at bounding box center [506, 150] width 4 height 7
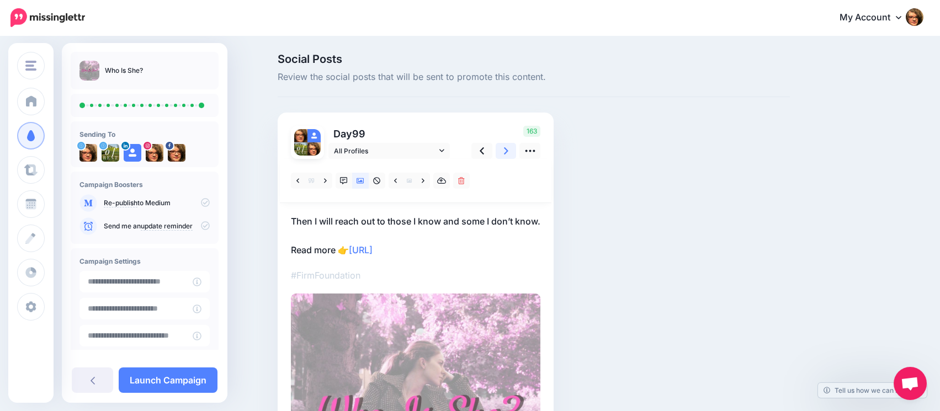
click at [508, 152] on icon at bounding box center [506, 150] width 4 height 7
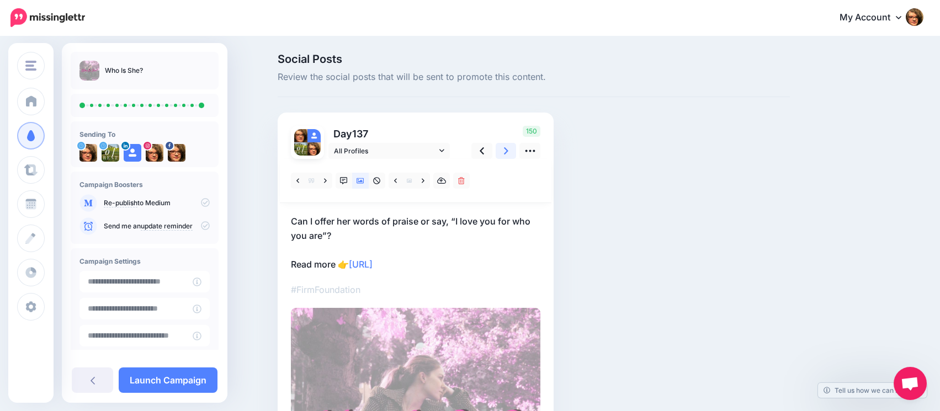
click at [508, 152] on icon at bounding box center [506, 150] width 4 height 7
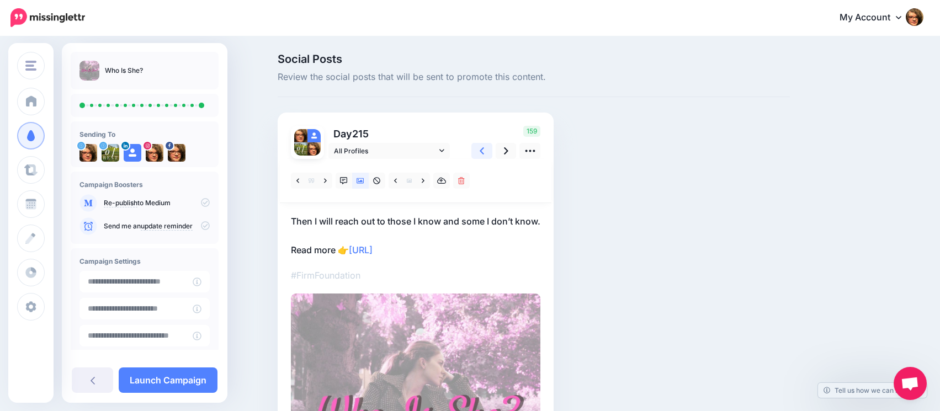
click at [484, 155] on icon at bounding box center [482, 151] width 4 height 12
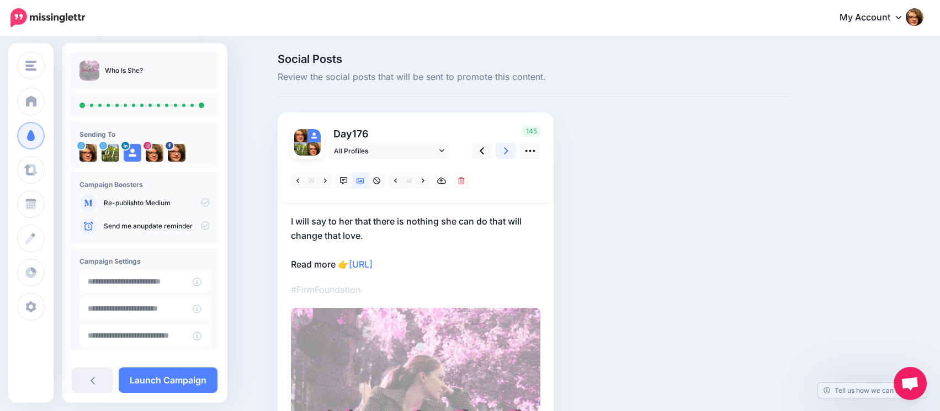
click at [508, 150] on icon at bounding box center [506, 151] width 4 height 12
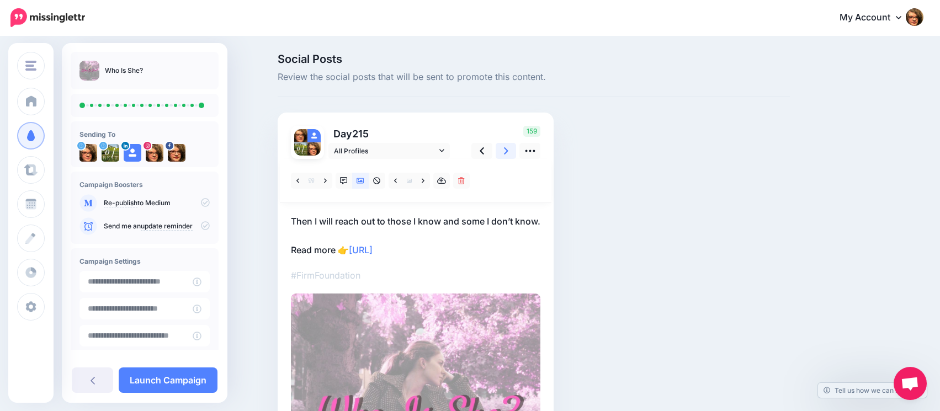
click at [508, 150] on icon at bounding box center [506, 151] width 4 height 12
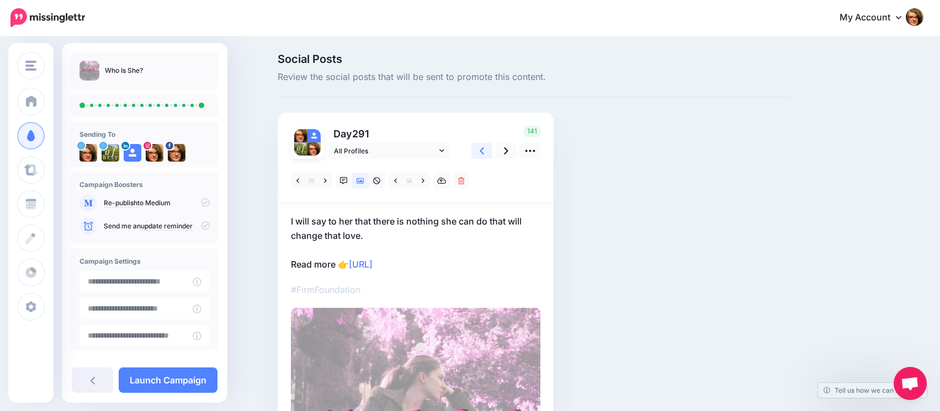
click at [491, 153] on link at bounding box center [481, 151] width 21 height 16
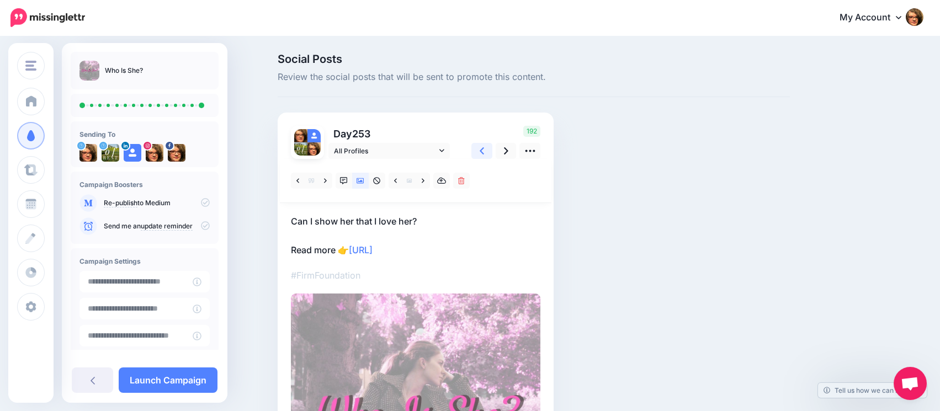
click at [491, 153] on link at bounding box center [481, 151] width 21 height 16
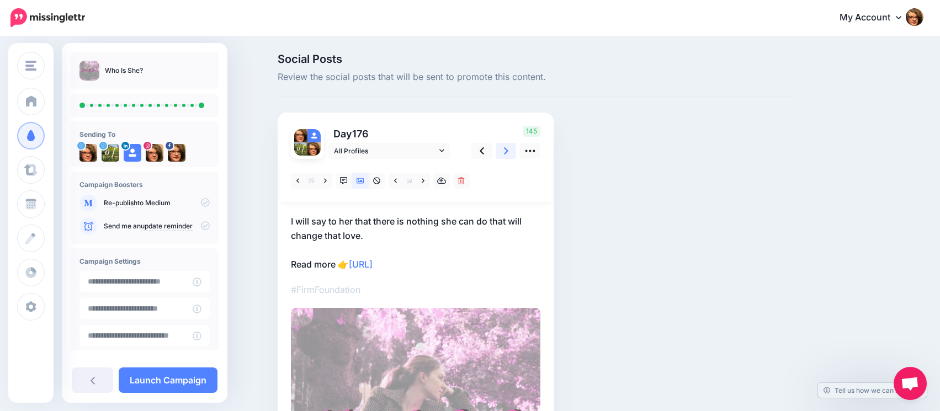
click at [508, 153] on icon at bounding box center [506, 150] width 4 height 7
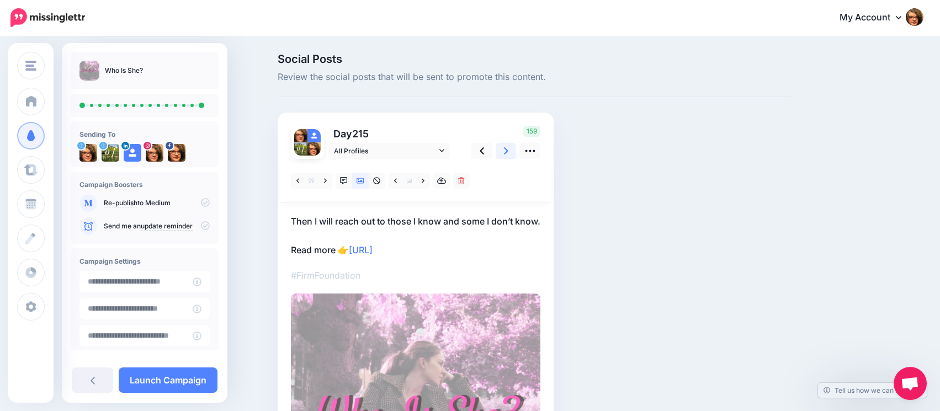
click at [508, 153] on icon at bounding box center [506, 150] width 4 height 7
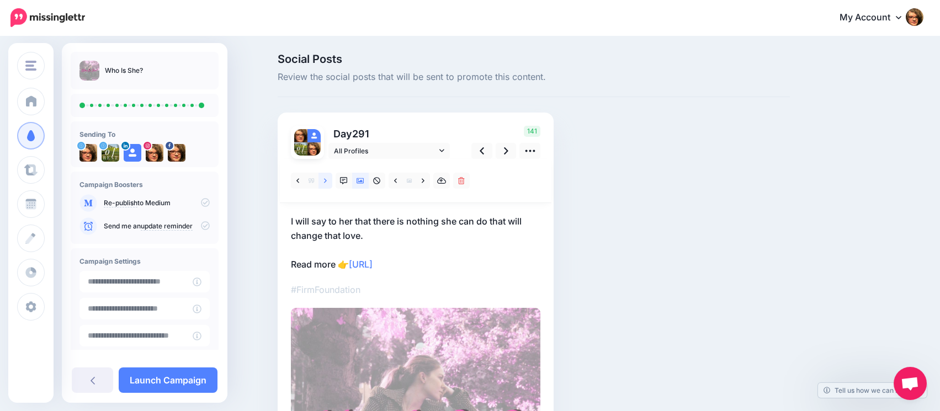
click at [327, 182] on icon at bounding box center [325, 181] width 3 height 8
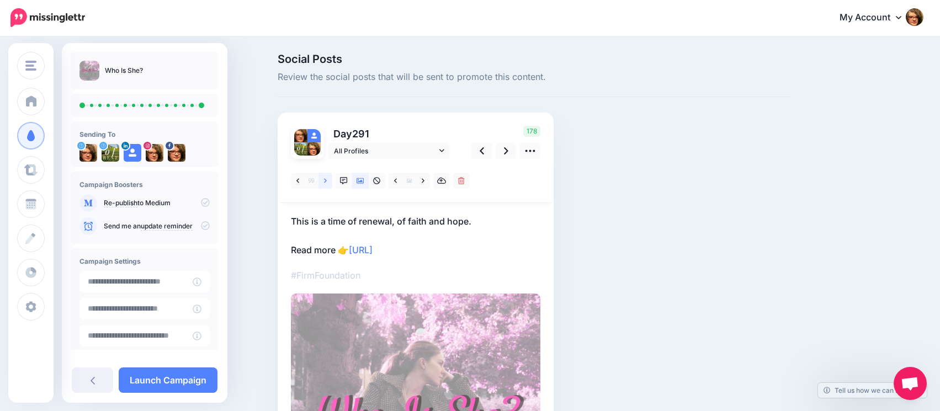
click at [327, 182] on icon at bounding box center [325, 181] width 3 height 8
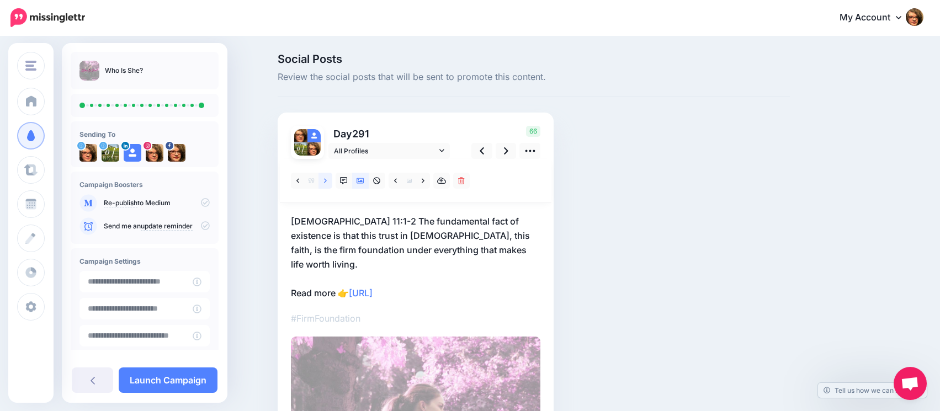
click at [327, 182] on icon at bounding box center [325, 181] width 3 height 8
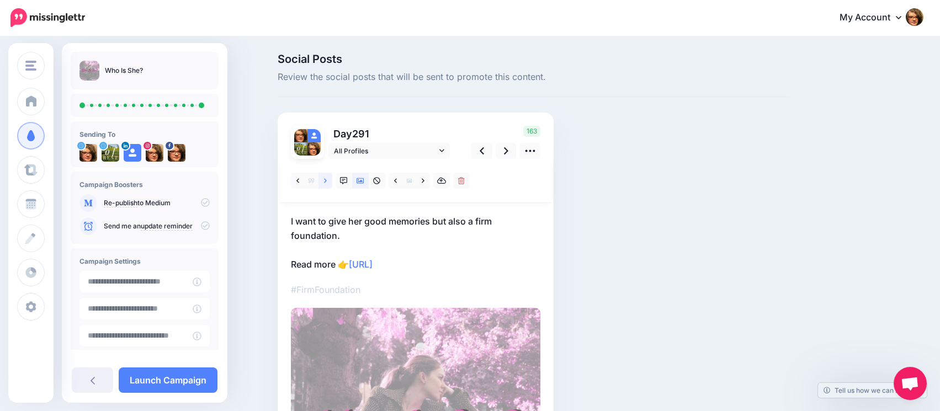
click at [327, 182] on icon at bounding box center [325, 181] width 3 height 8
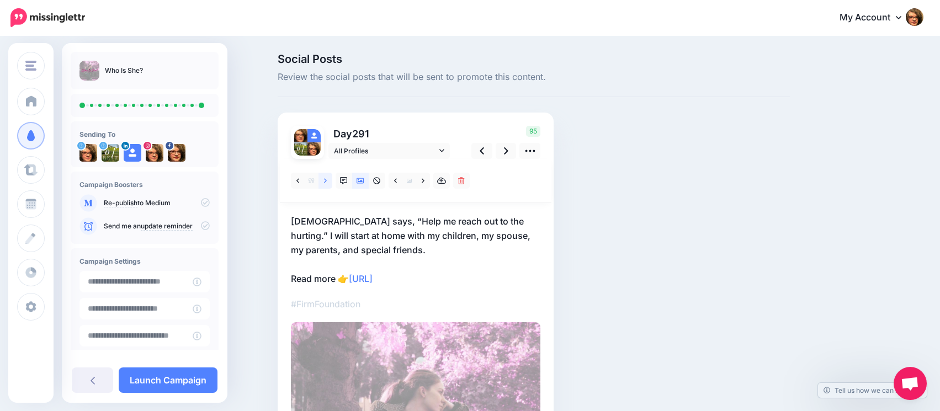
click at [327, 182] on icon at bounding box center [325, 181] width 3 height 8
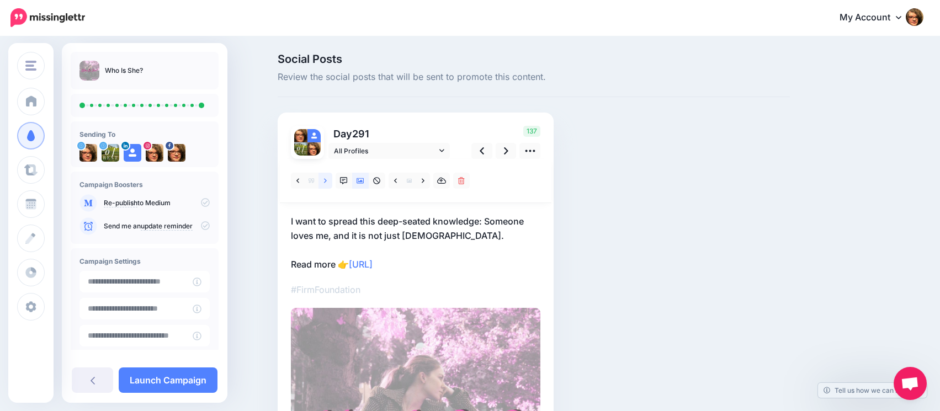
click at [327, 182] on icon at bounding box center [325, 181] width 3 height 8
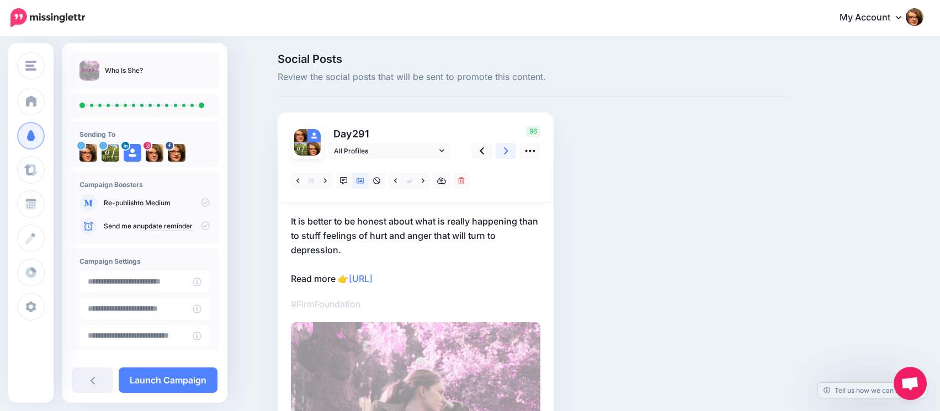
click at [508, 150] on icon at bounding box center [506, 151] width 4 height 12
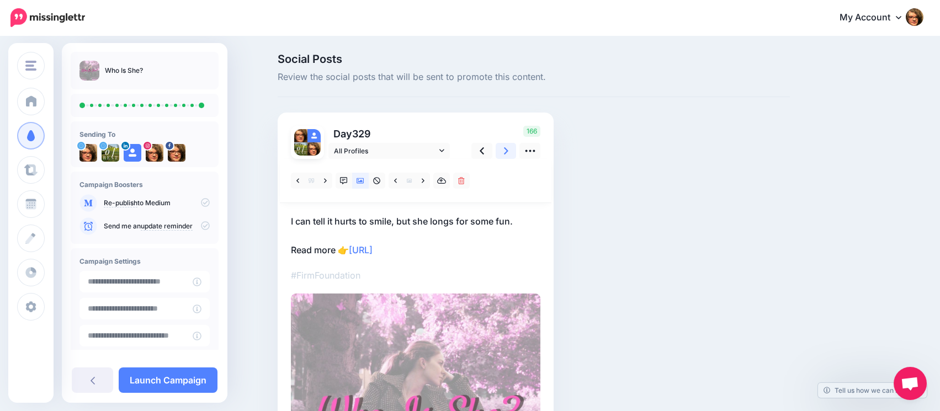
click at [508, 150] on icon at bounding box center [506, 151] width 4 height 12
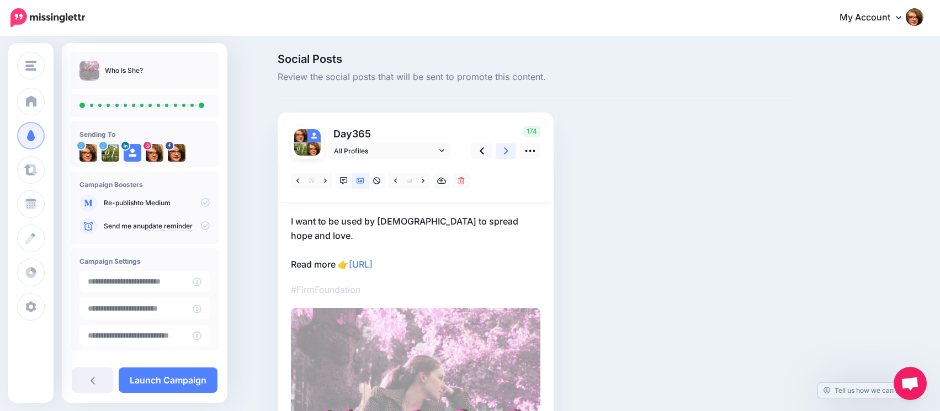
click at [508, 150] on icon at bounding box center [506, 151] width 4 height 12
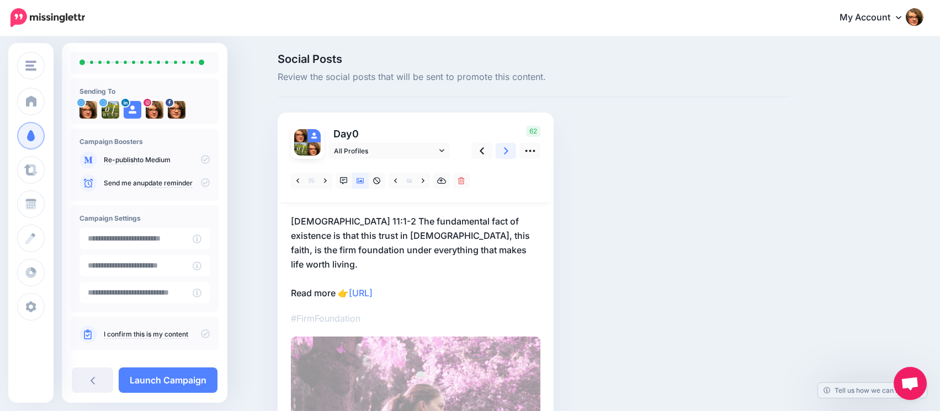
scroll to position [58, 0]
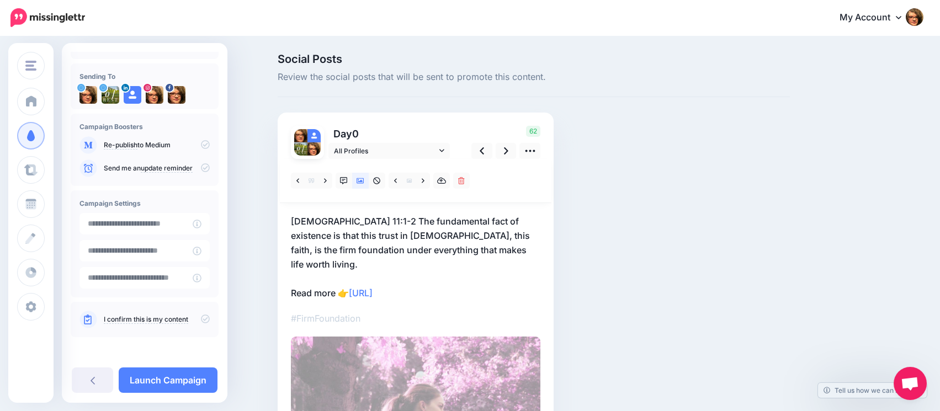
click at [201, 321] on icon at bounding box center [205, 319] width 9 height 9
click at [189, 389] on link "Launch Campaign" at bounding box center [168, 380] width 99 height 25
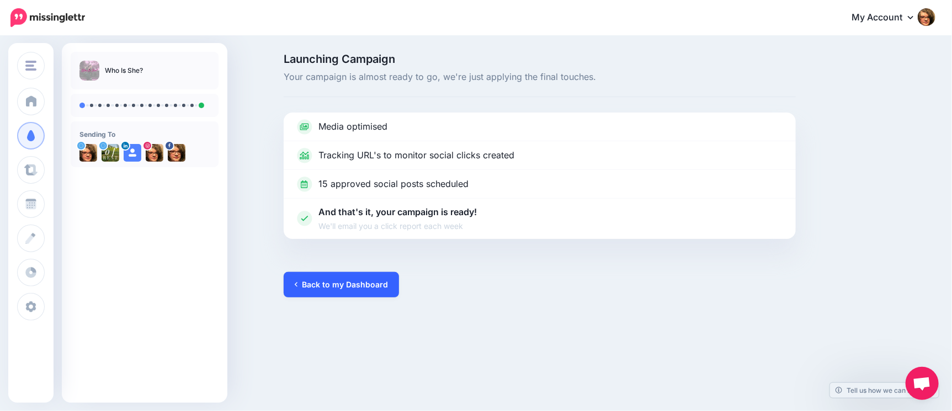
click at [318, 285] on link "Back to my Dashboard" at bounding box center [341, 284] width 115 height 25
